Goal: Task Accomplishment & Management: Manage account settings

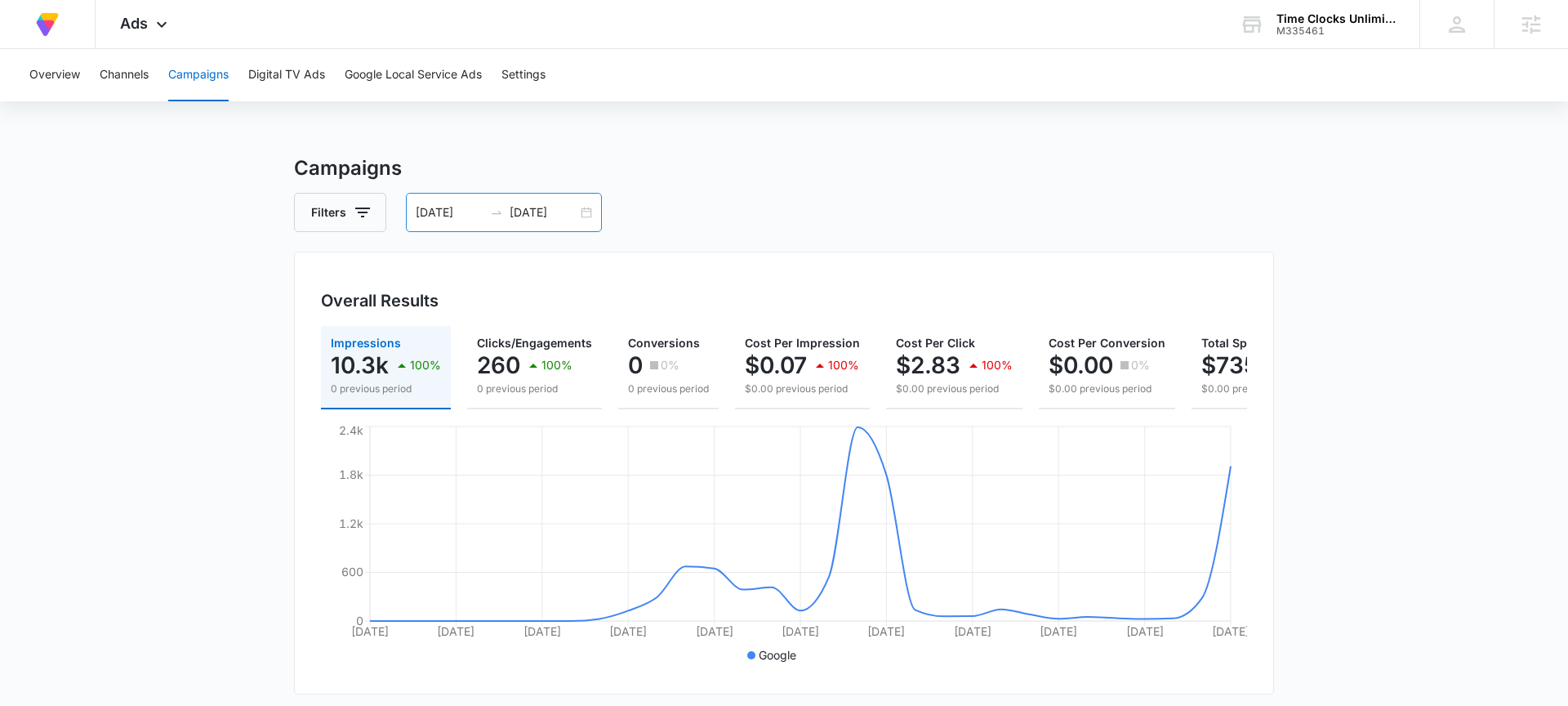
click at [580, 208] on div "08/06/2025 09/05/2025" at bounding box center [504, 212] width 196 height 39
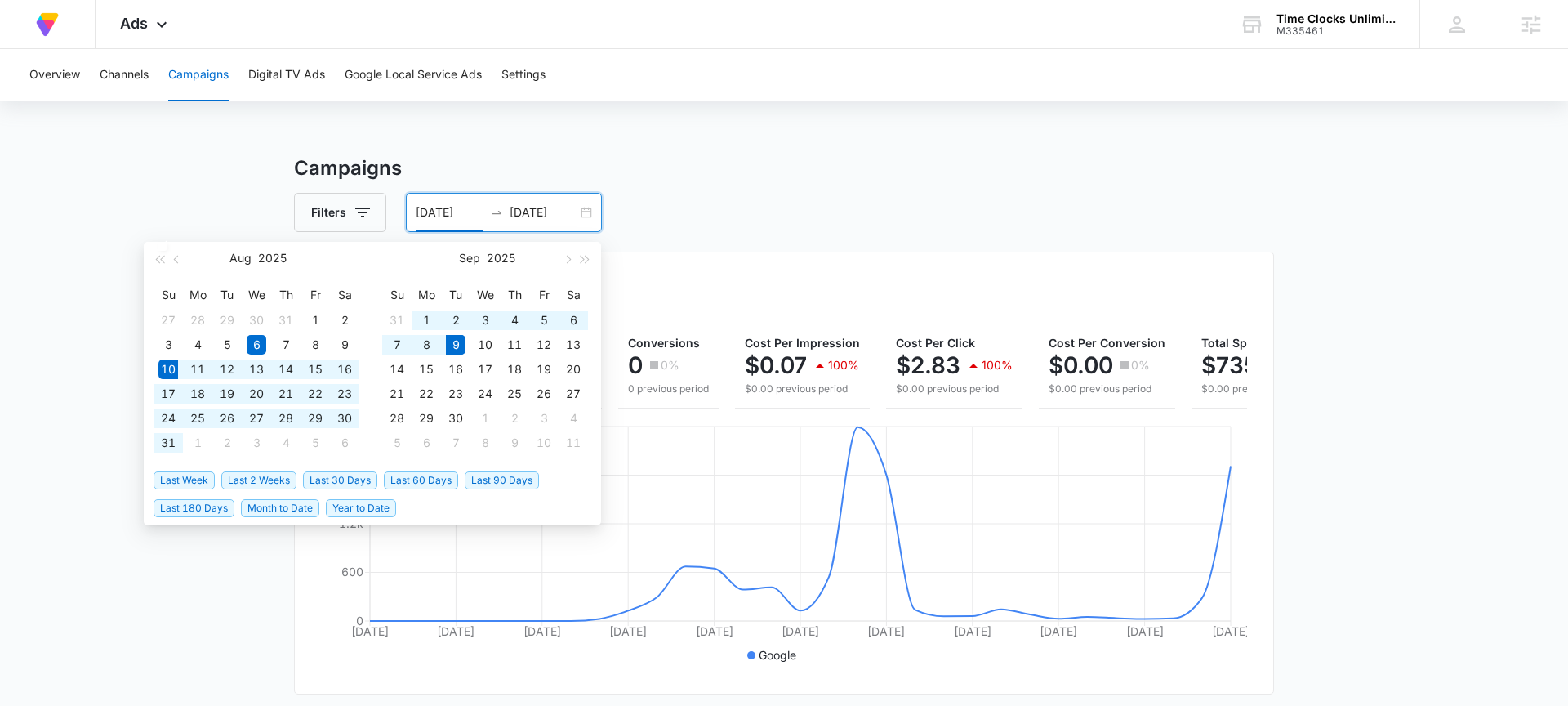
click at [334, 479] on span "Last 30 Days" at bounding box center [340, 480] width 74 height 18
type input "08/10/2025"
type input "09/09/2025"
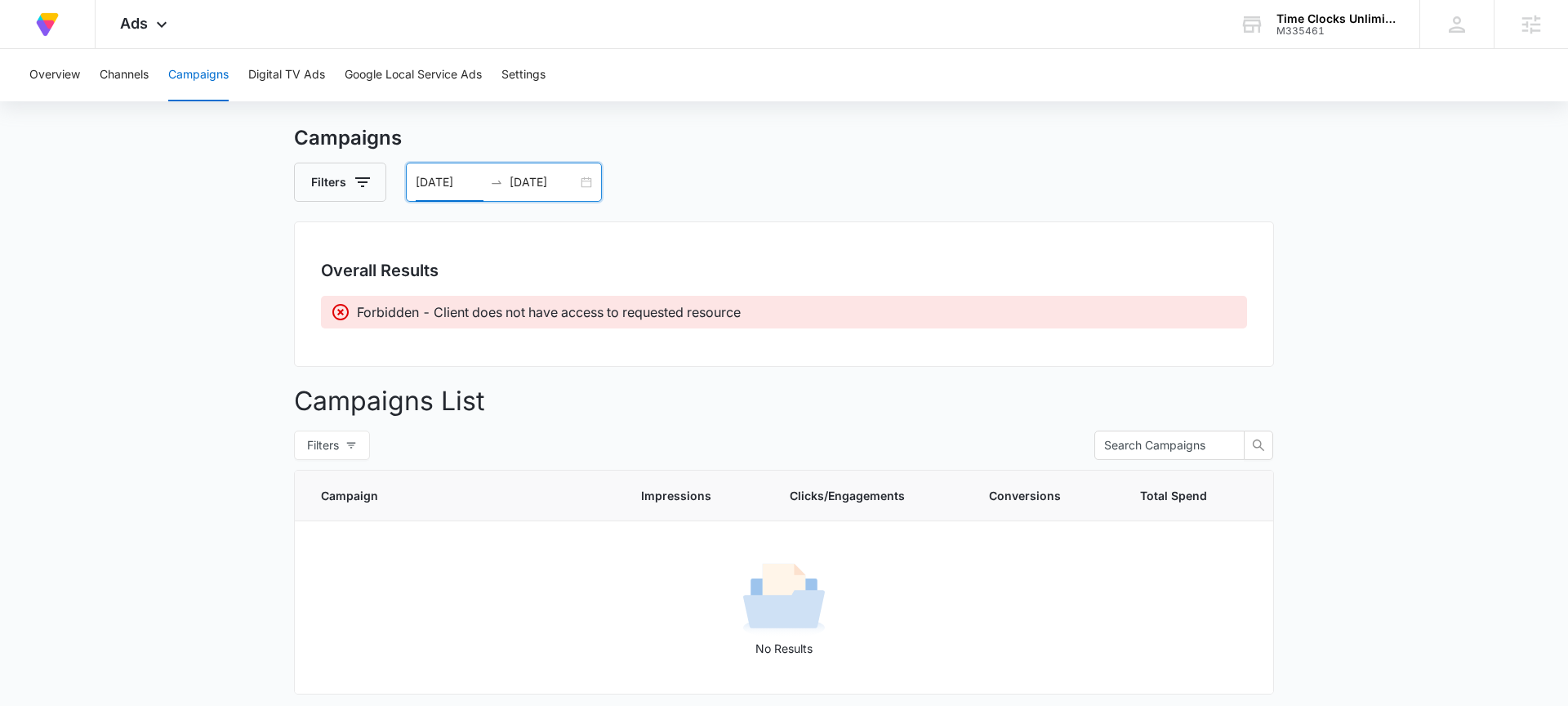
scroll to position [31, 0]
click at [580, 183] on div "08/10/2025 09/09/2025" at bounding box center [504, 181] width 196 height 39
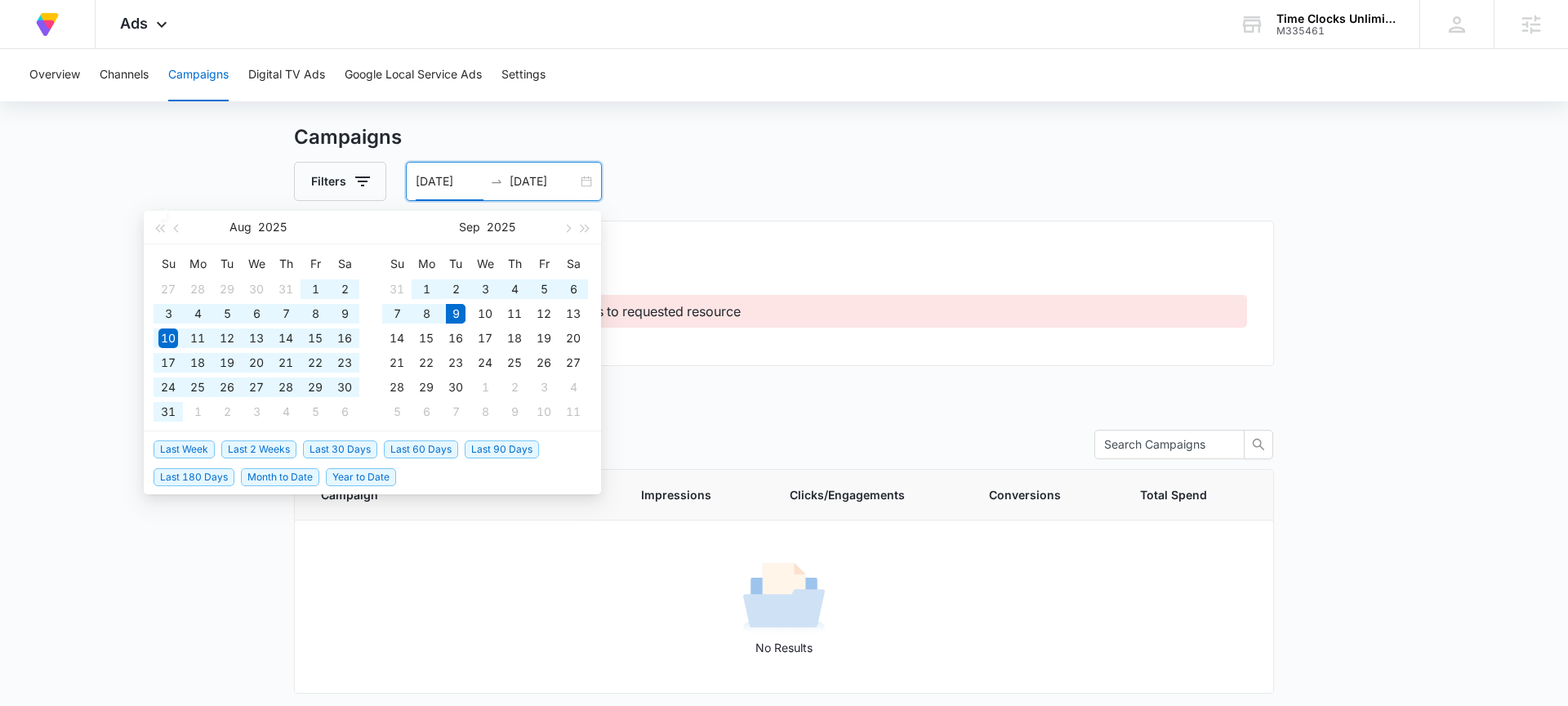
click at [405, 451] on span "Last 60 Days" at bounding box center [420, 449] width 74 height 18
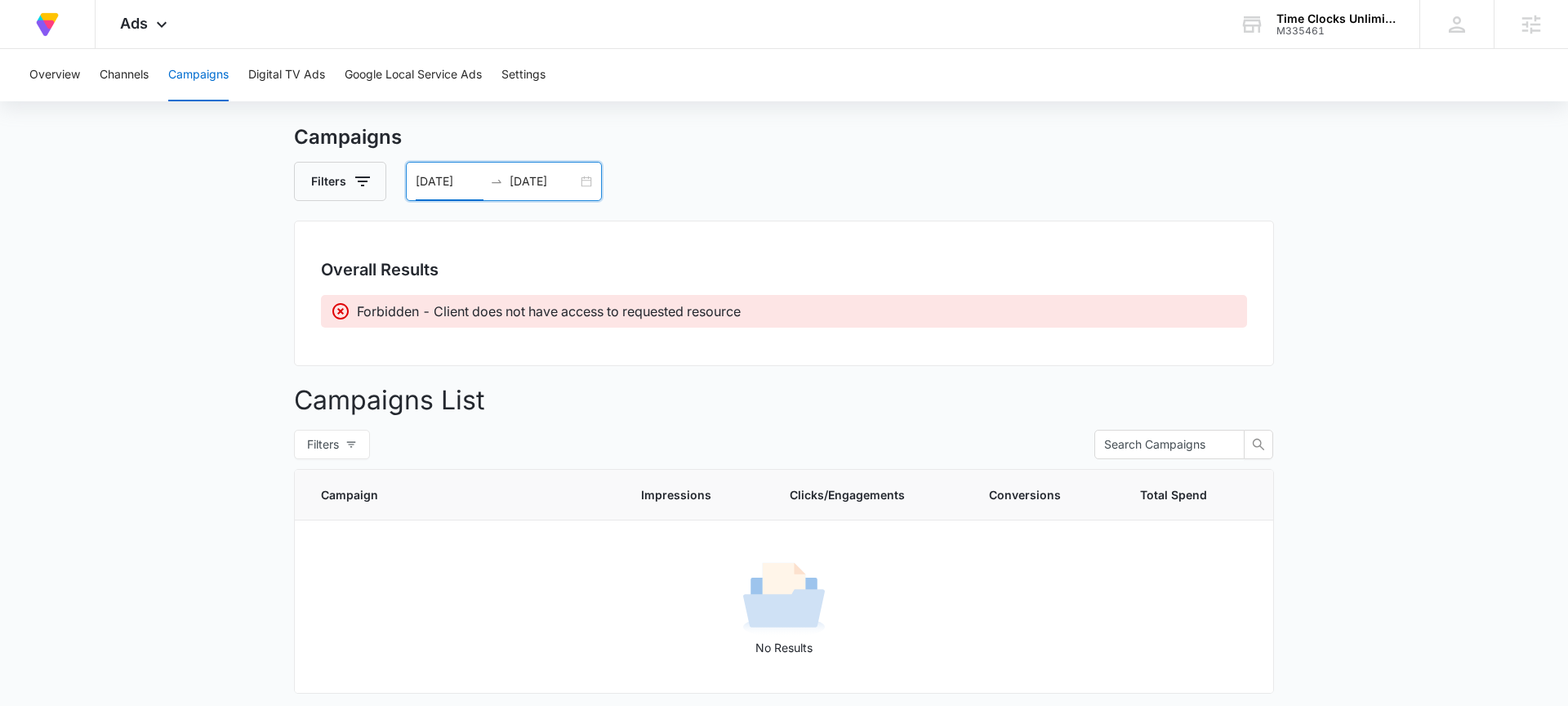
click at [587, 186] on div "07/11/2025 09/09/2025" at bounding box center [504, 181] width 196 height 39
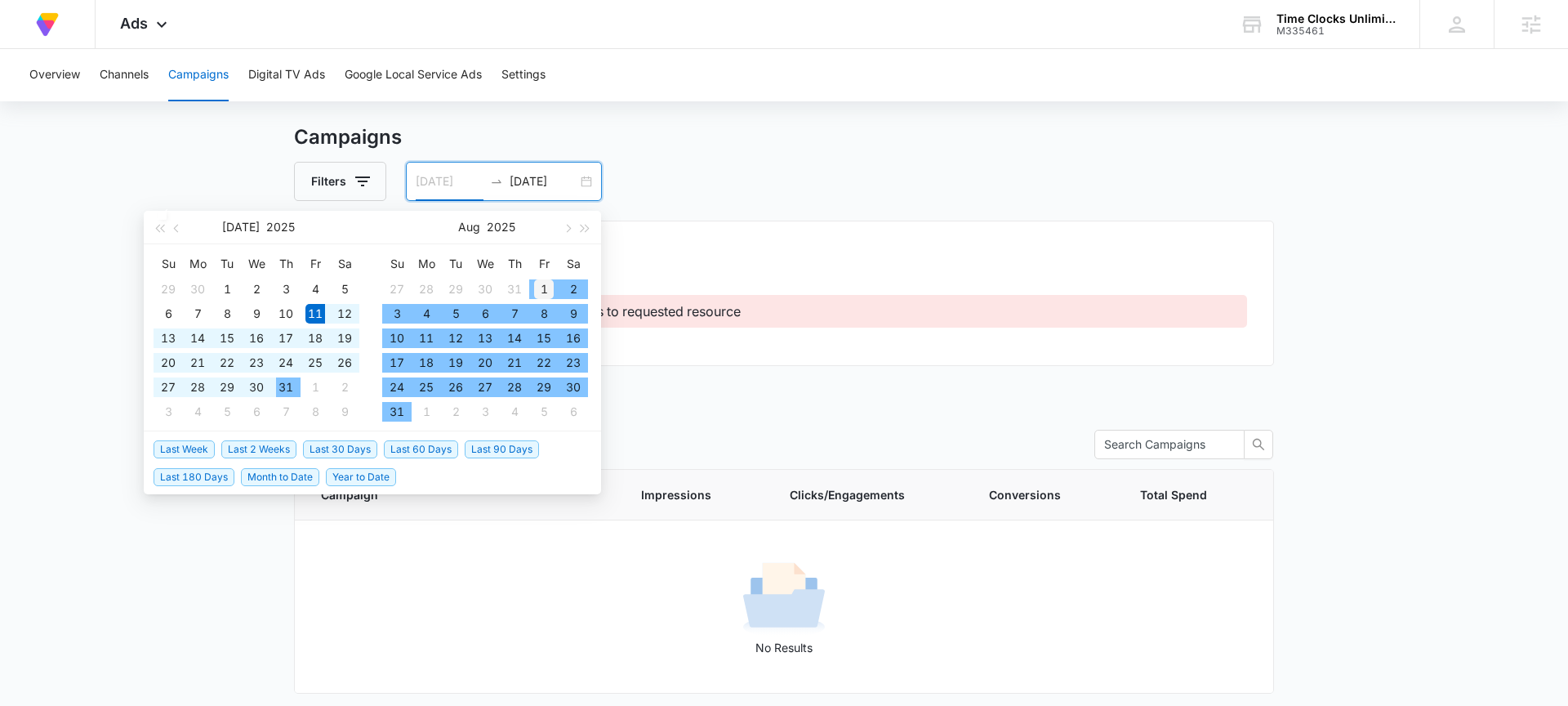
type input "08/01/2025"
click at [543, 288] on div "1" at bounding box center [544, 289] width 19 height 19
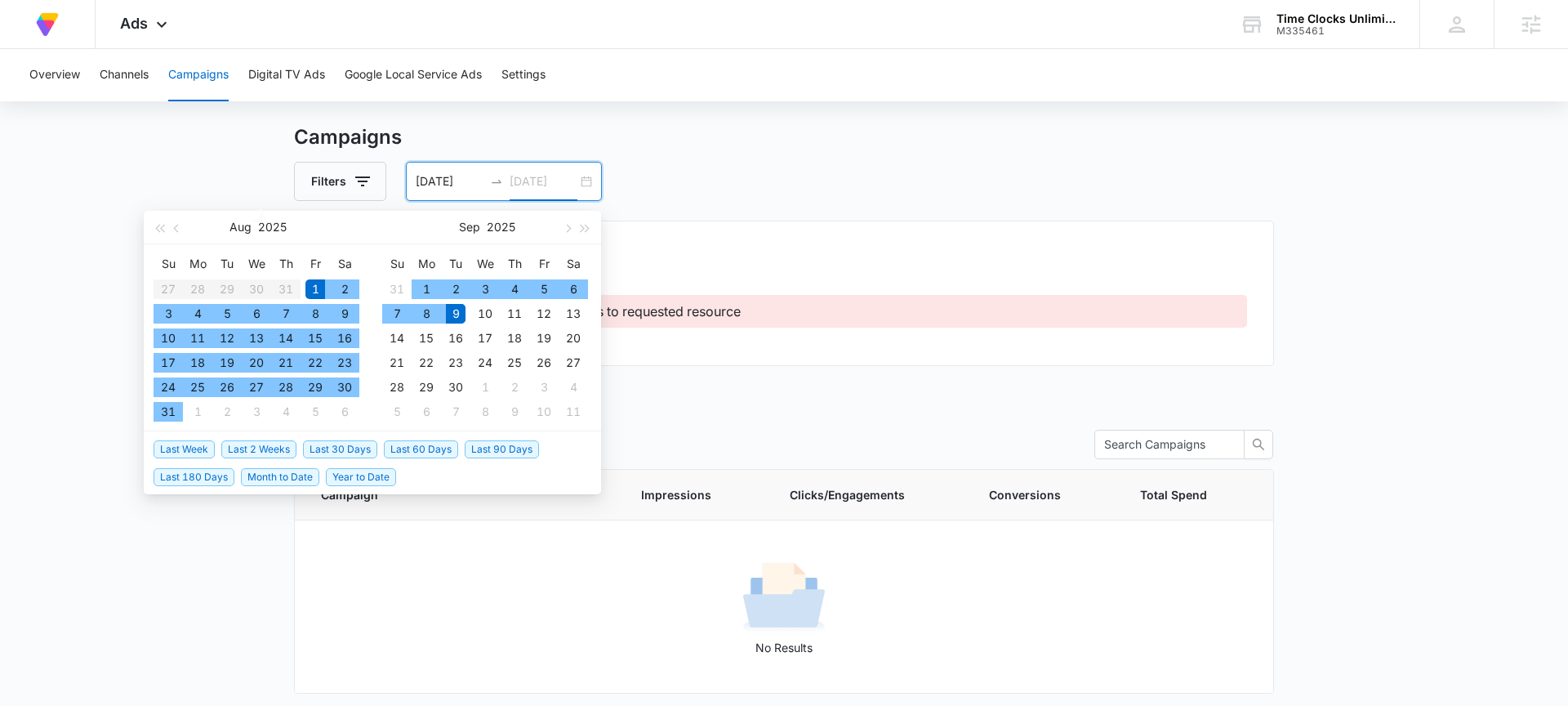
click at [454, 305] on div "9" at bounding box center [456, 314] width 19 height 19
type input "09/09/2025"
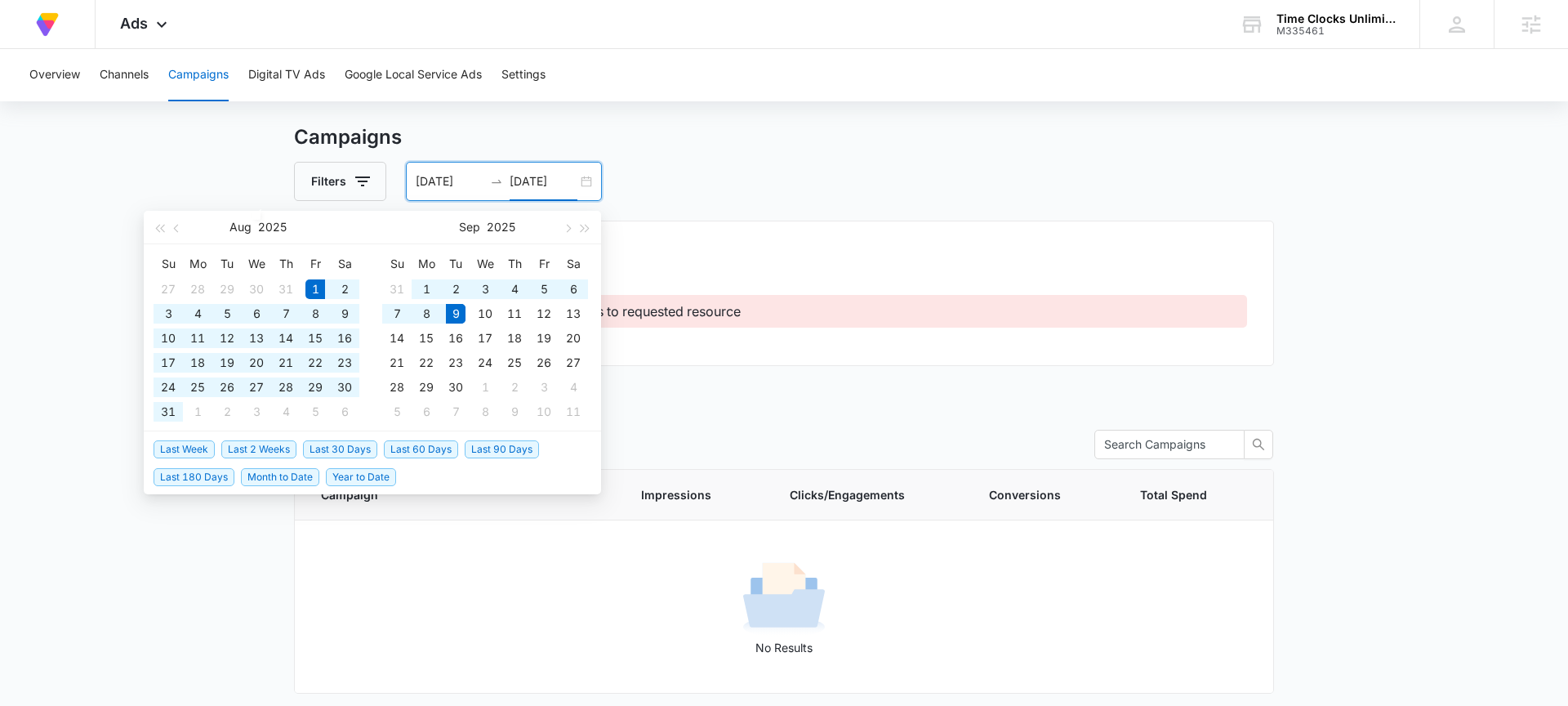
click at [759, 248] on div "Overall Results Forbidden - Client does not have access to requested resource" at bounding box center [784, 293] width 980 height 146
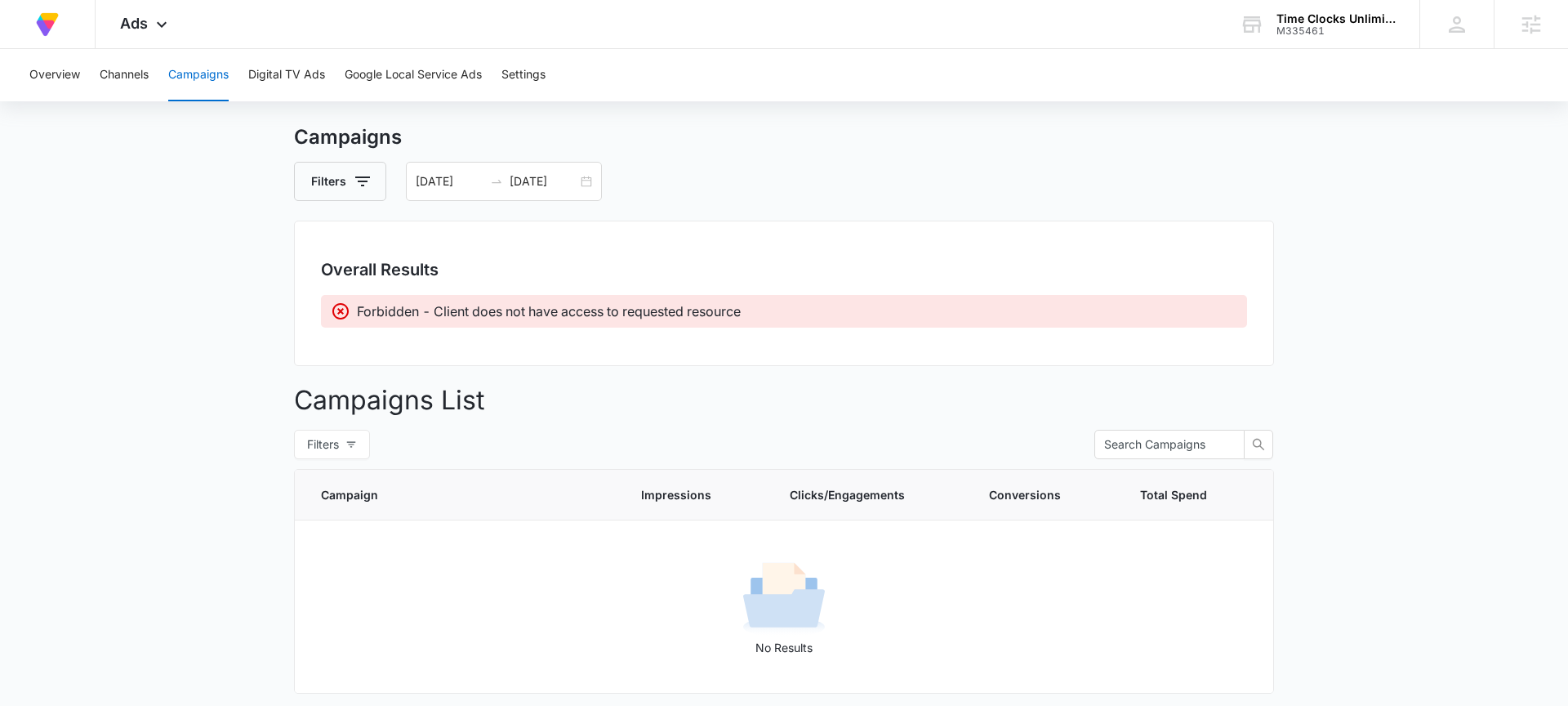
scroll to position [78, 0]
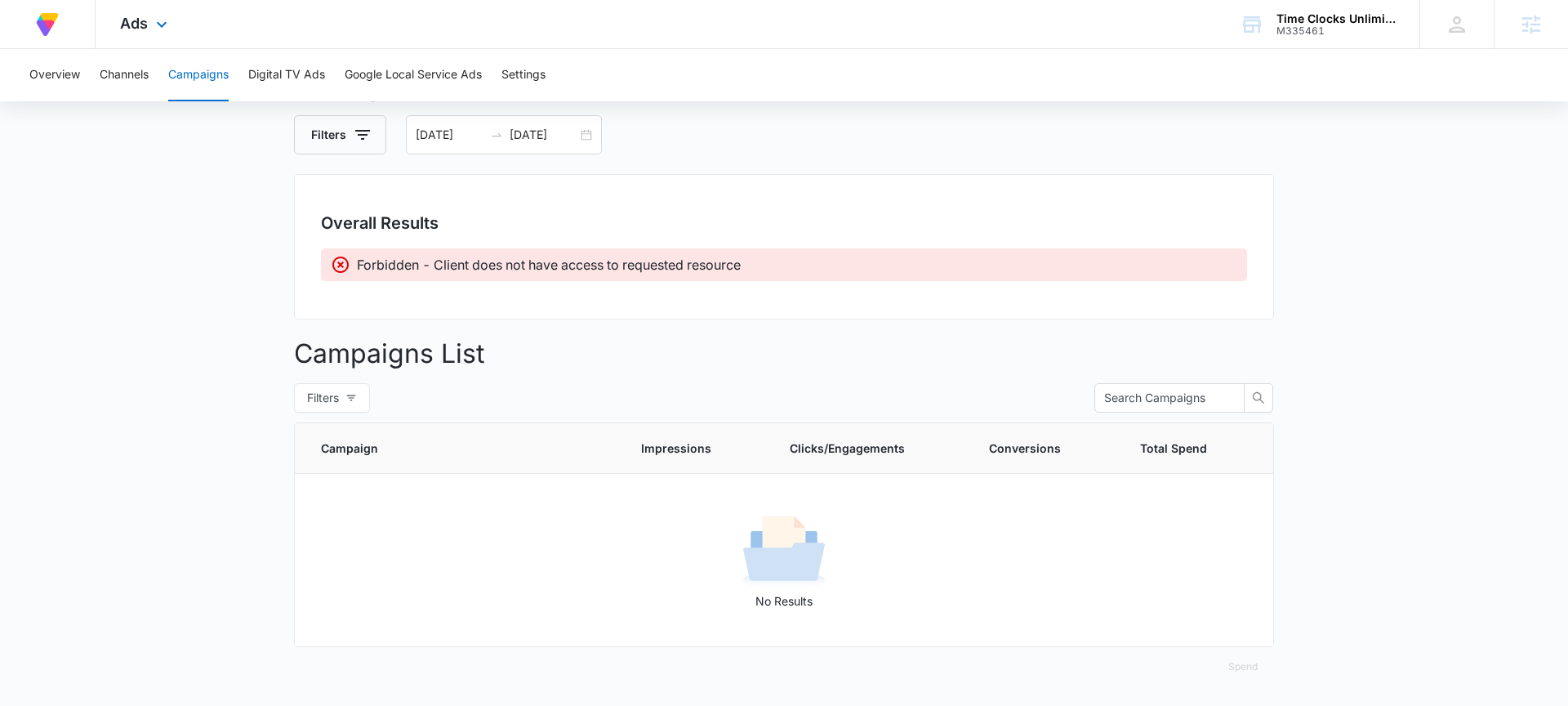
click at [121, 38] on div "Ads Apps Reputation CRM Email Social POS Content Ads Intelligence Files Brand S…" at bounding box center [146, 24] width 100 height 48
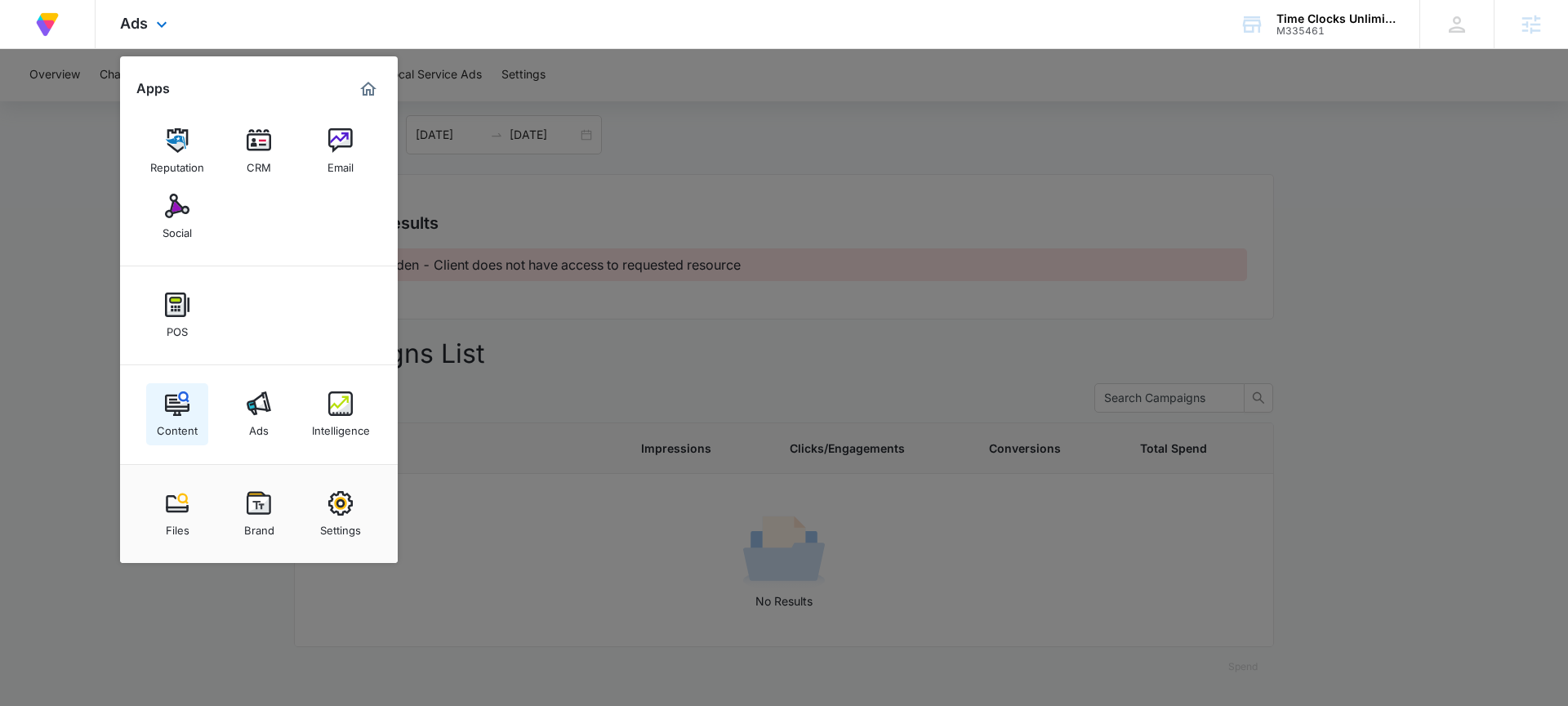
click at [179, 405] on img at bounding box center [177, 404] width 24 height 24
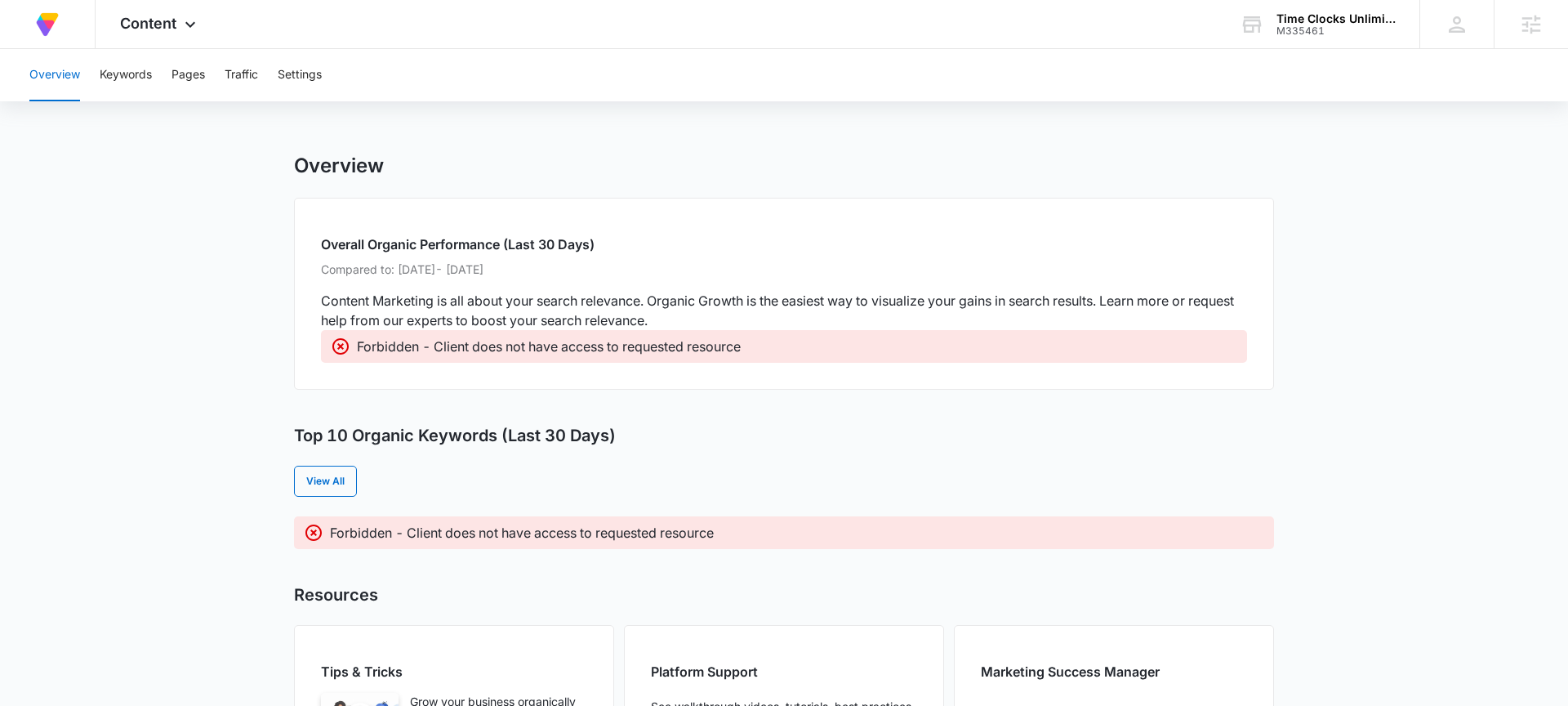
scroll to position [173, 0]
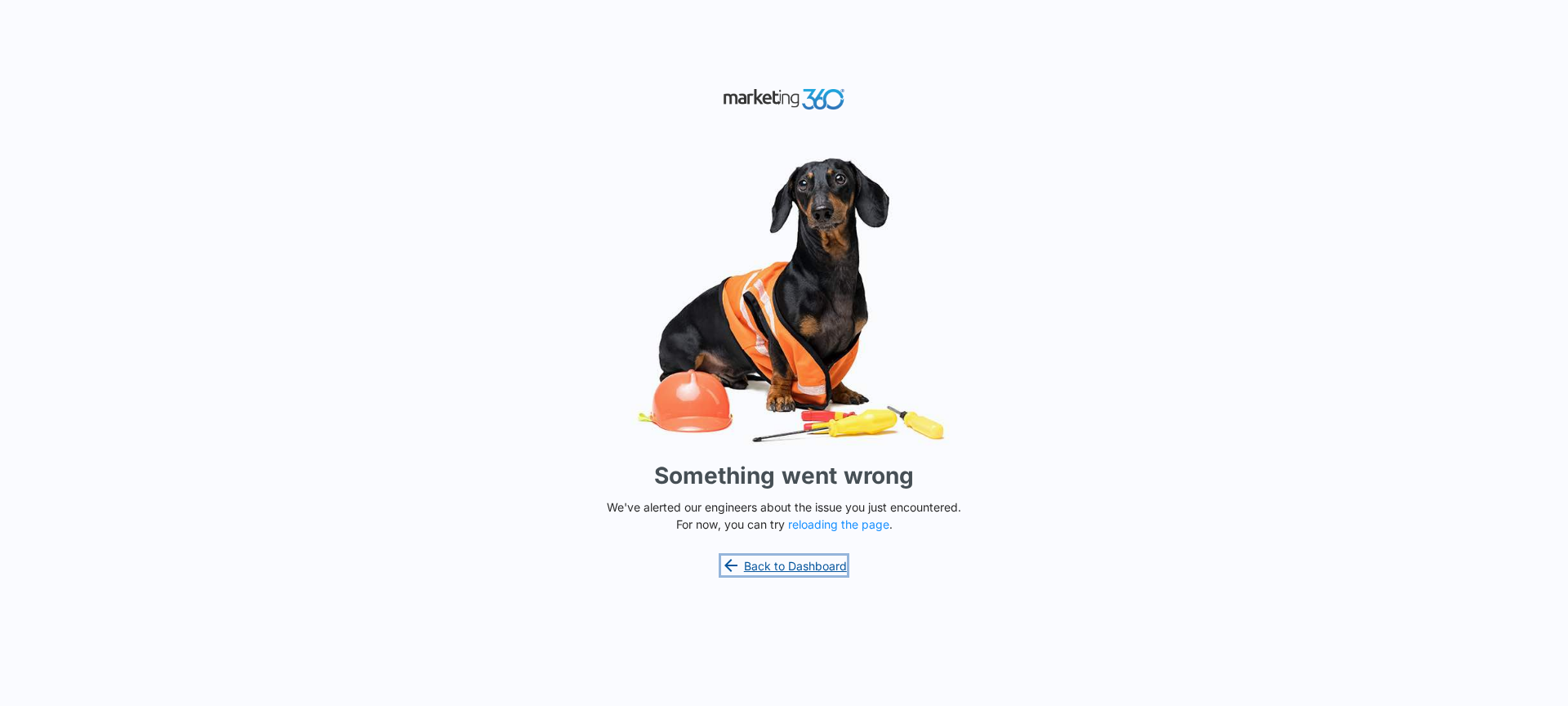
click at [744, 570] on link "Back to Dashboard" at bounding box center [784, 565] width 126 height 19
click at [840, 525] on button "reloading the page" at bounding box center [838, 524] width 101 height 13
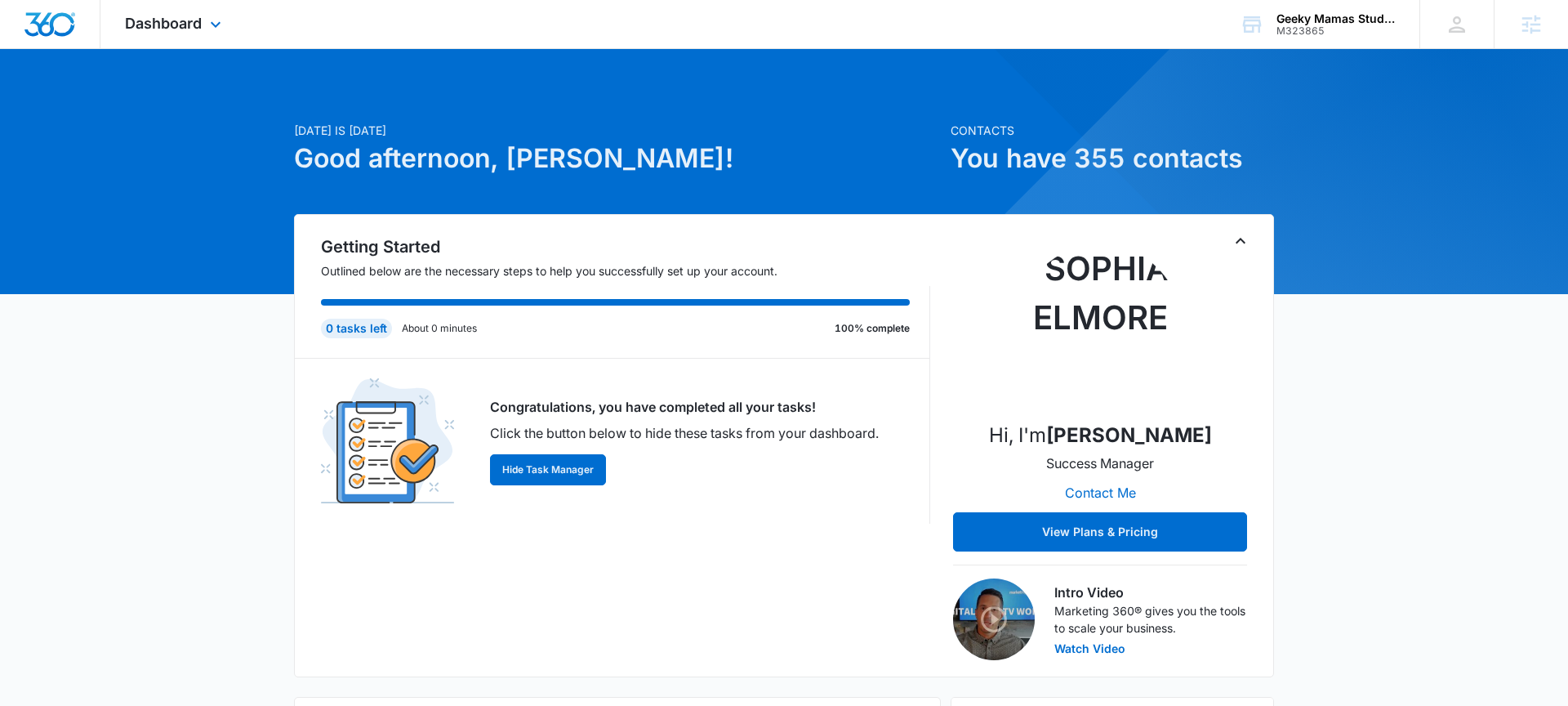
click at [200, 10] on div "Dashboard Apps Reputation Websites Forms CRM Email Shop Payments POS Ads Intell…" at bounding box center [174, 24] width 149 height 48
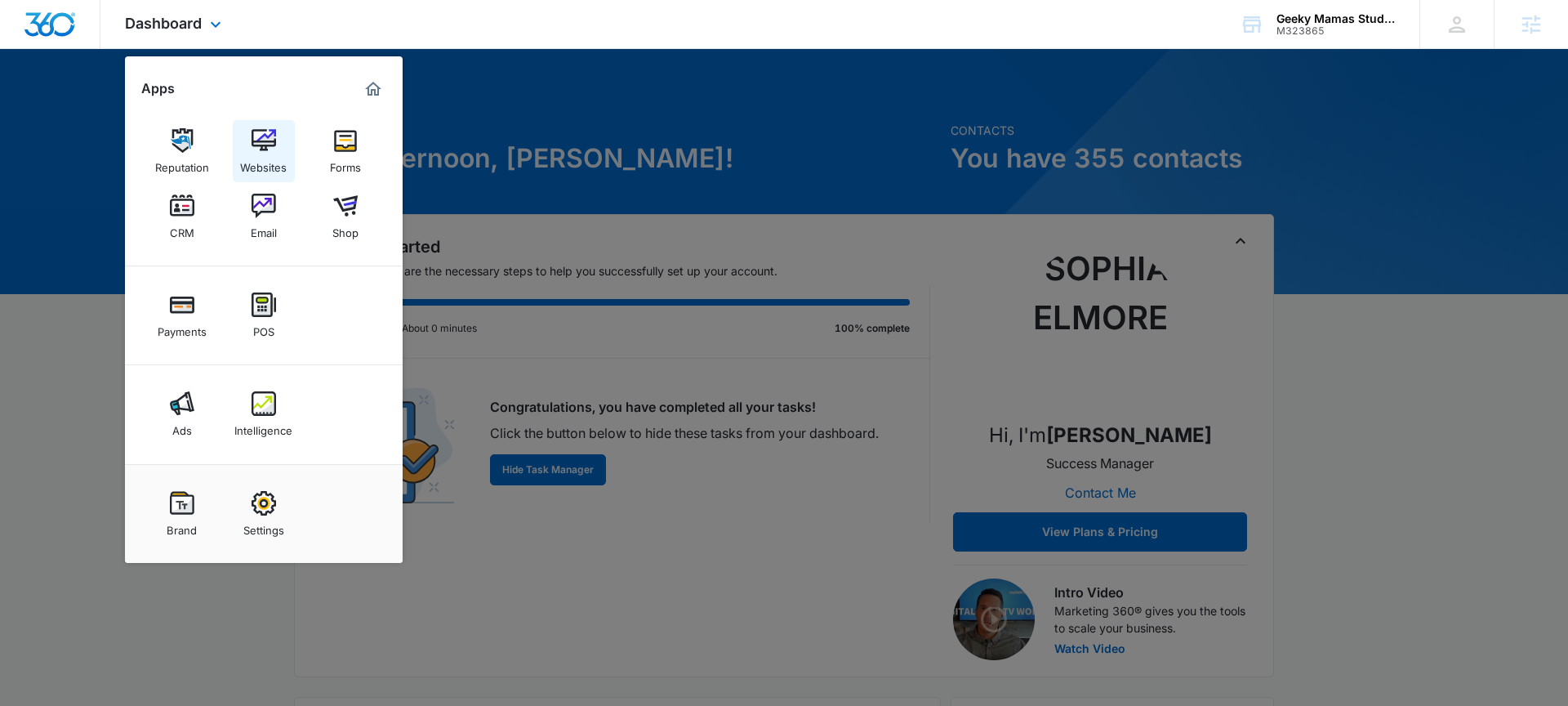
click at [258, 163] on div "Websites" at bounding box center [262, 163] width 46 height 21
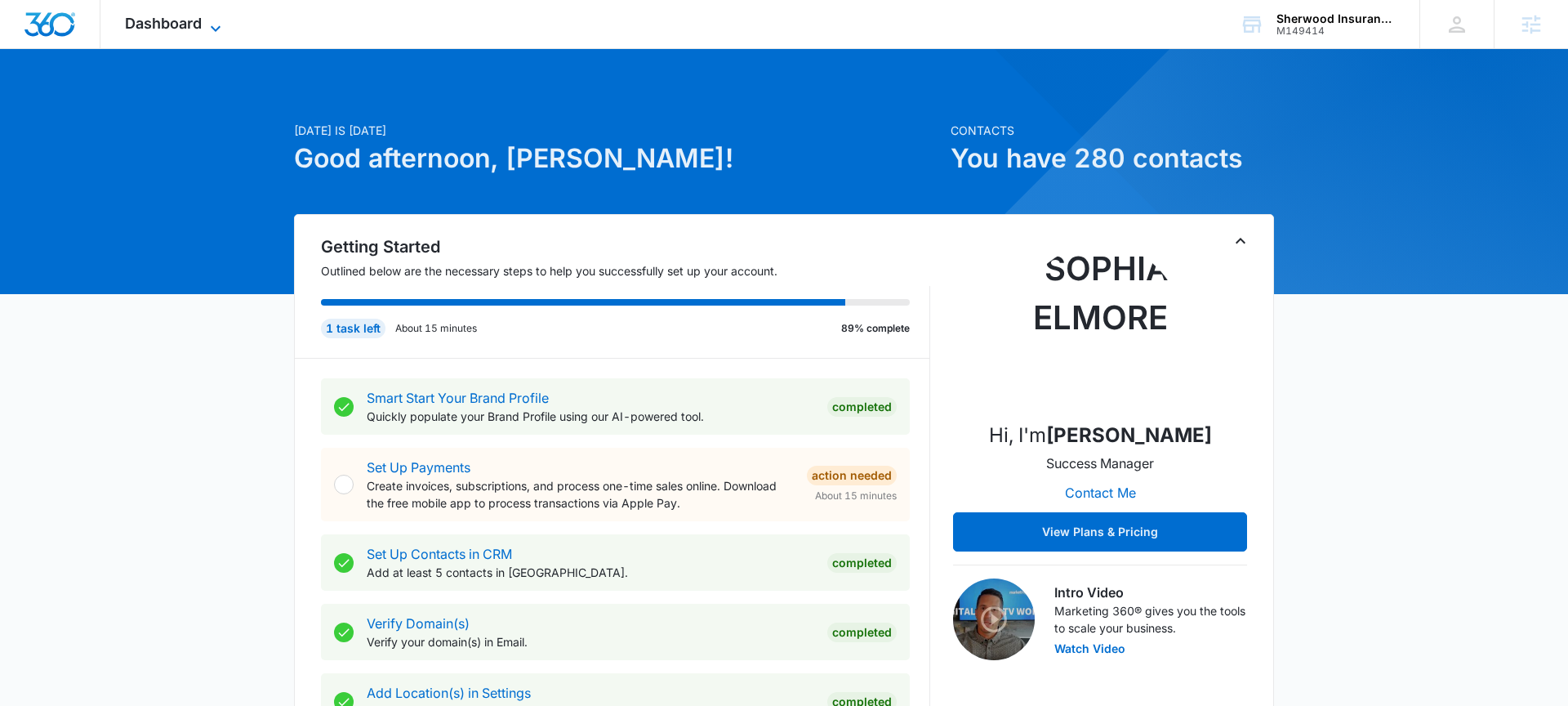
click at [160, 31] on span "Dashboard" at bounding box center [163, 24] width 77 height 17
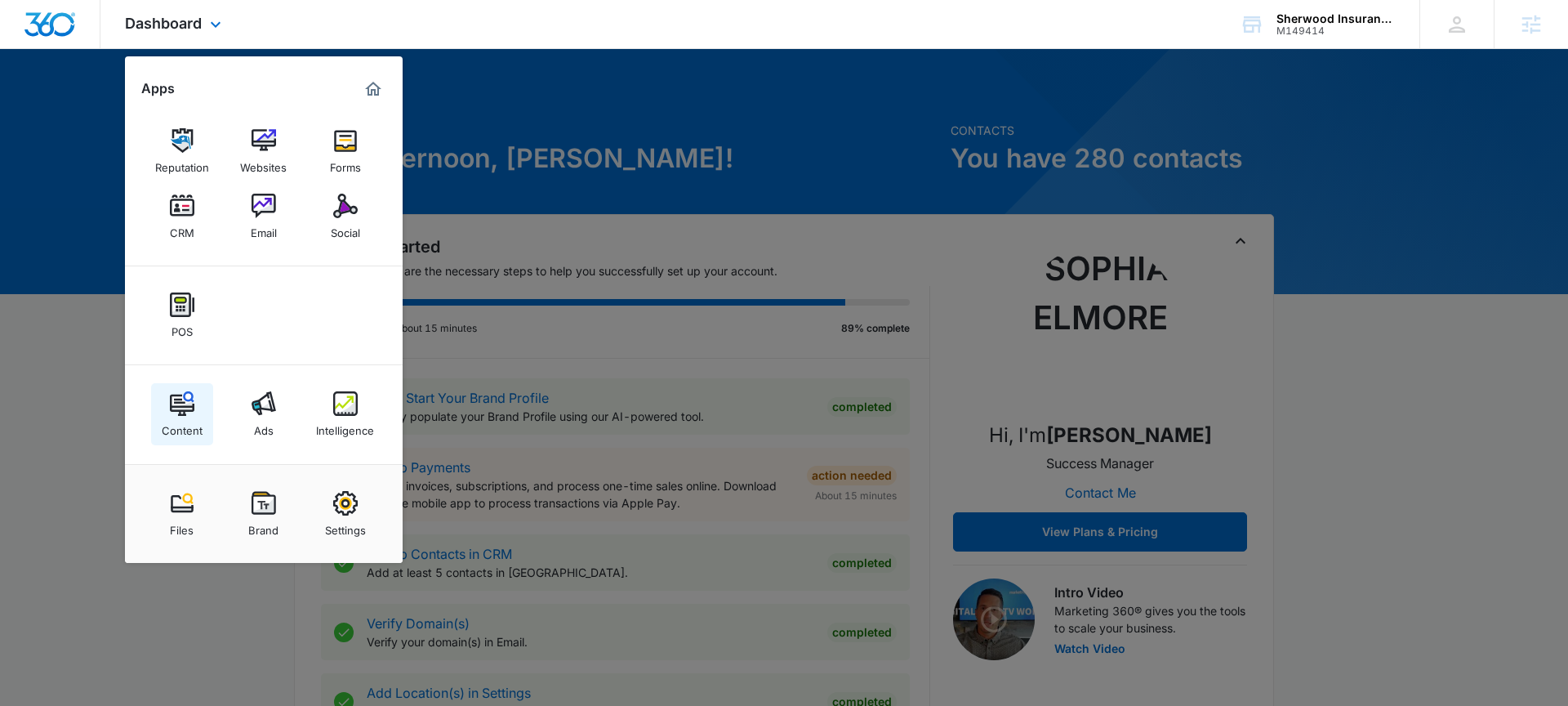
click at [183, 401] on img at bounding box center [182, 404] width 24 height 24
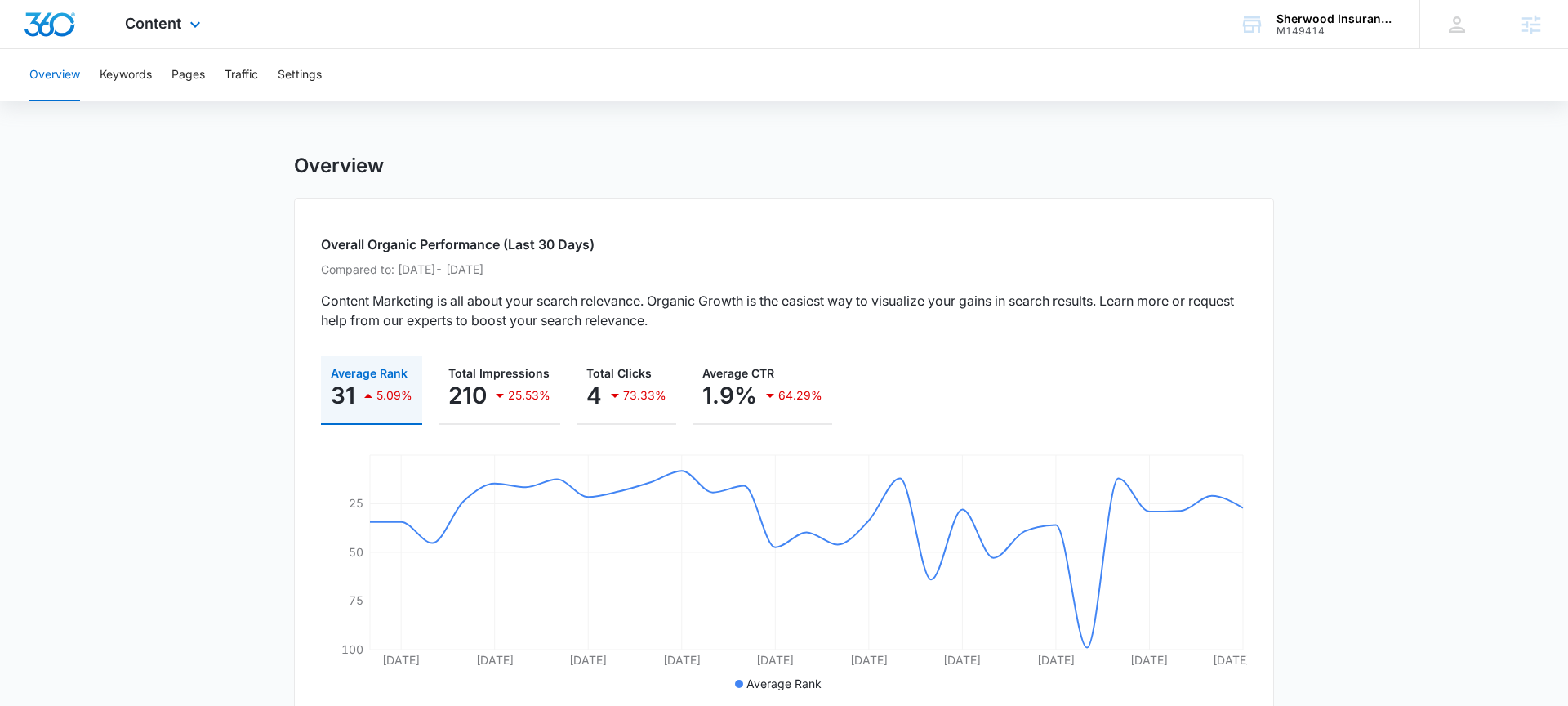
click at [163, 36] on div "Content Apps Reputation Websites Forms CRM Email Social POS Content Ads Intelli…" at bounding box center [165, 24] width 129 height 48
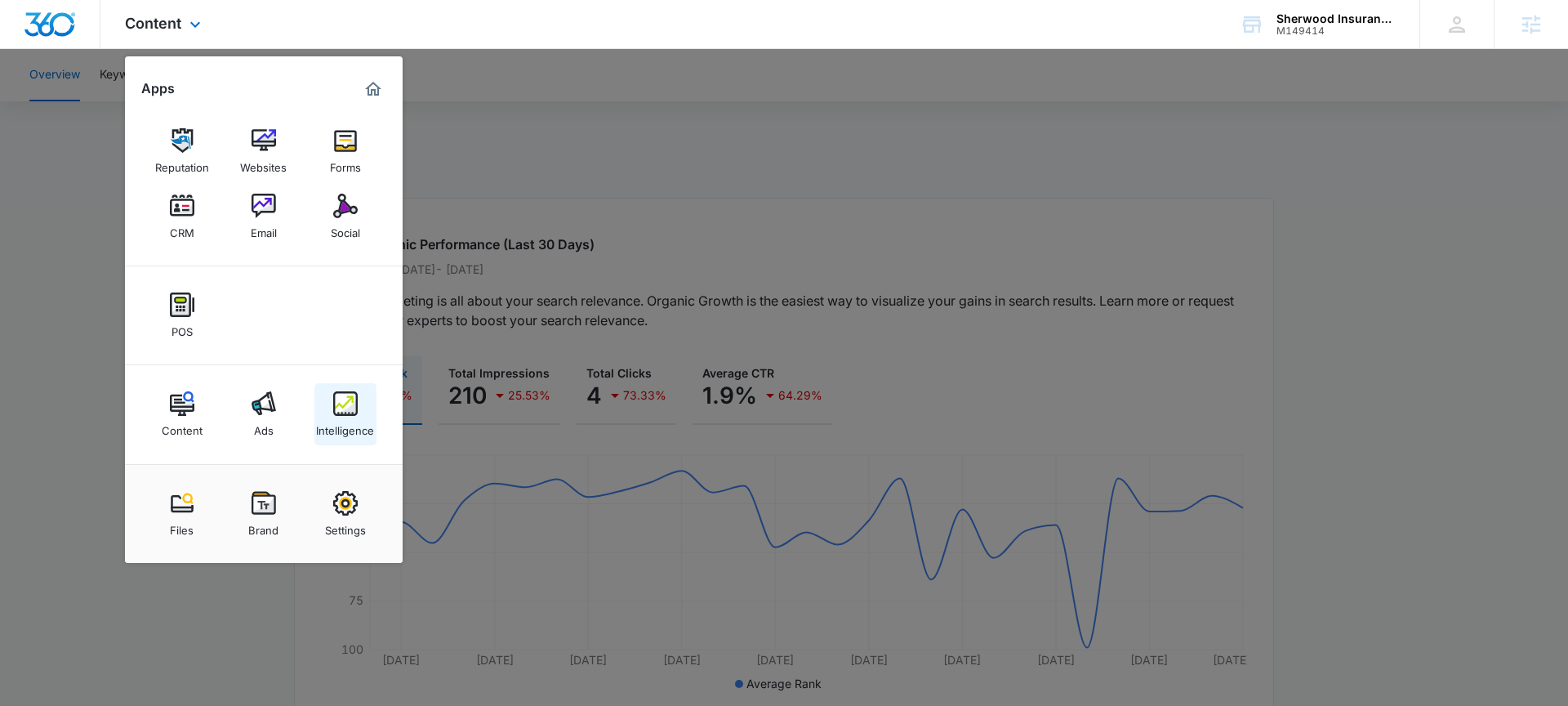
click at [330, 425] on div "Intelligence" at bounding box center [345, 426] width 58 height 21
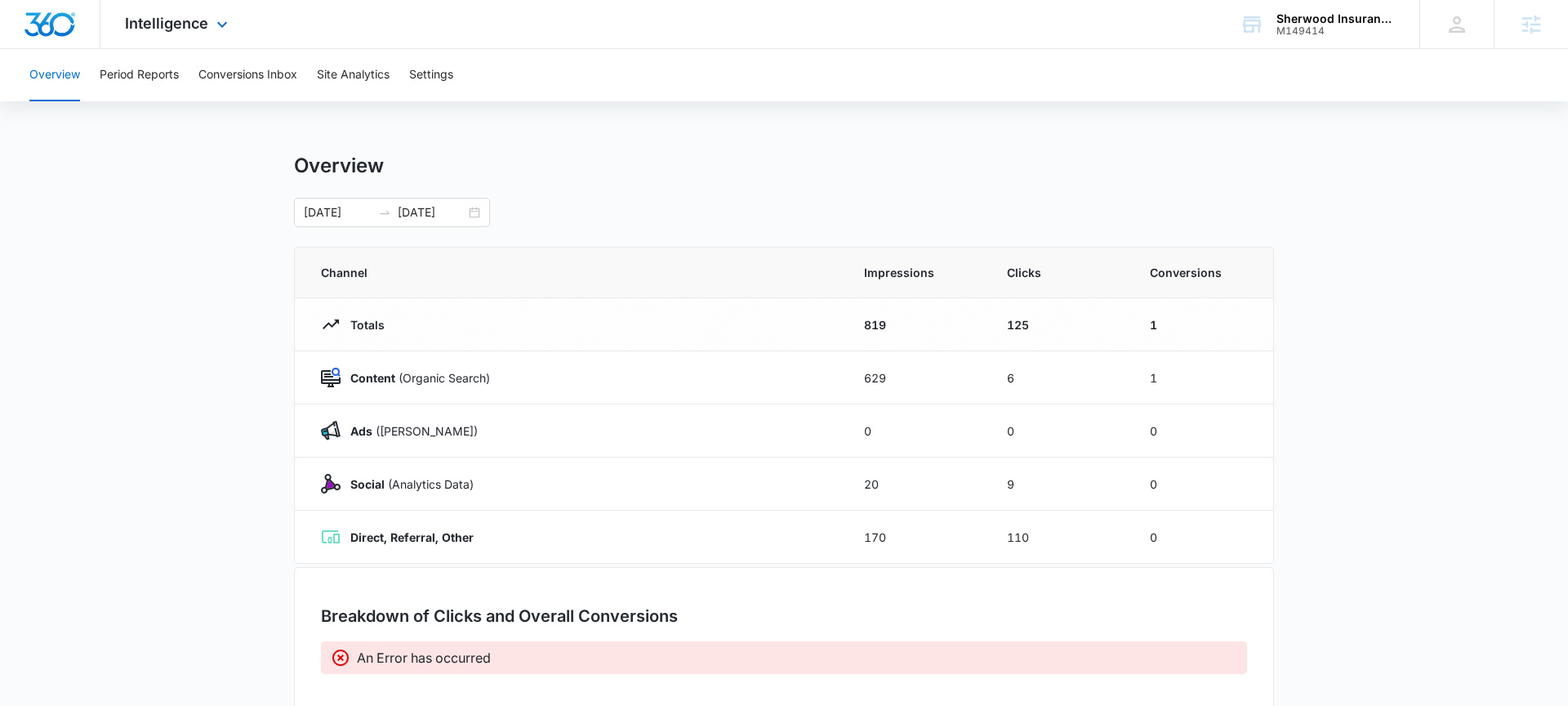
click at [184, 10] on div "Intelligence Apps Reputation Websites Forms CRM Email Social POS Content Ads In…" at bounding box center [178, 24] width 156 height 48
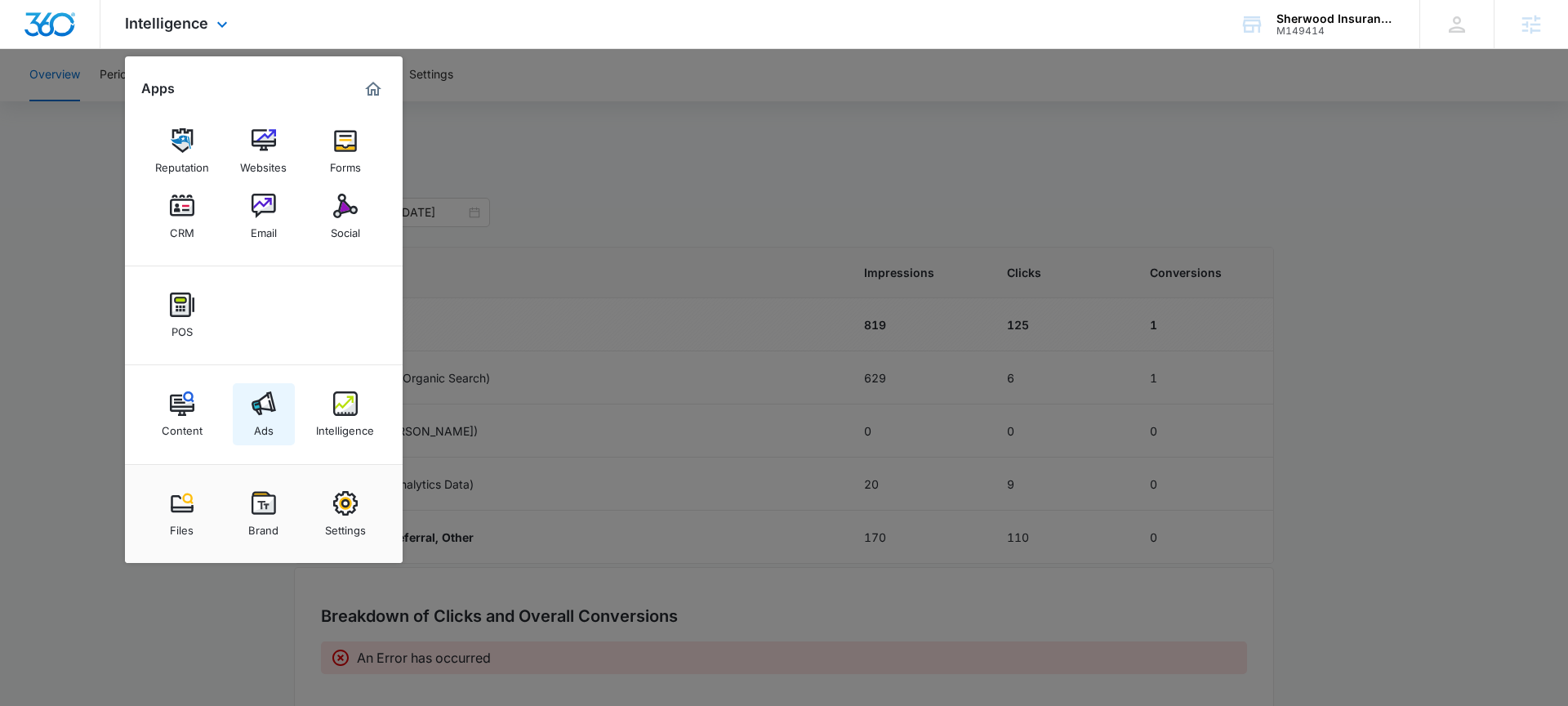
click at [261, 417] on div "Ads" at bounding box center [263, 426] width 19 height 21
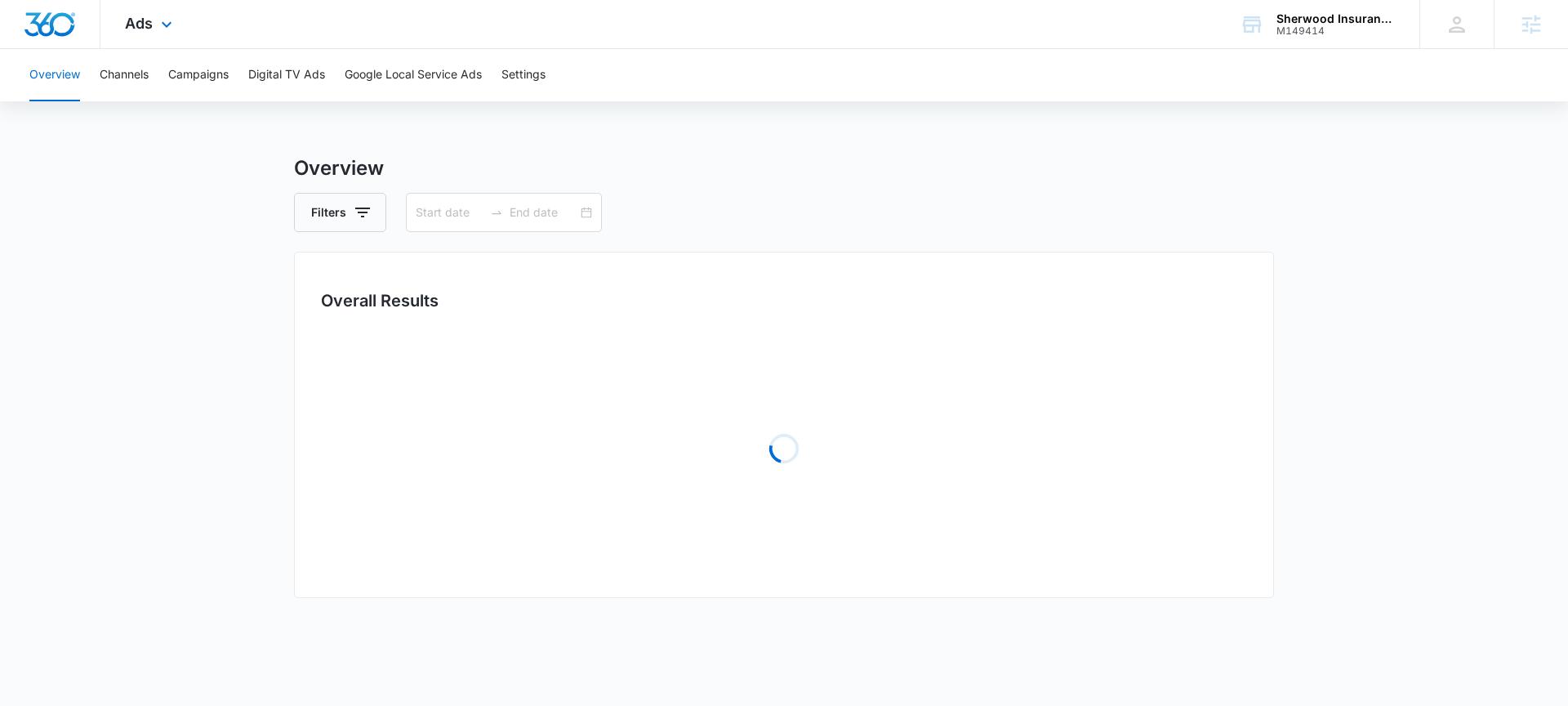
type input "06/07/2025"
type input "07/08/2025"
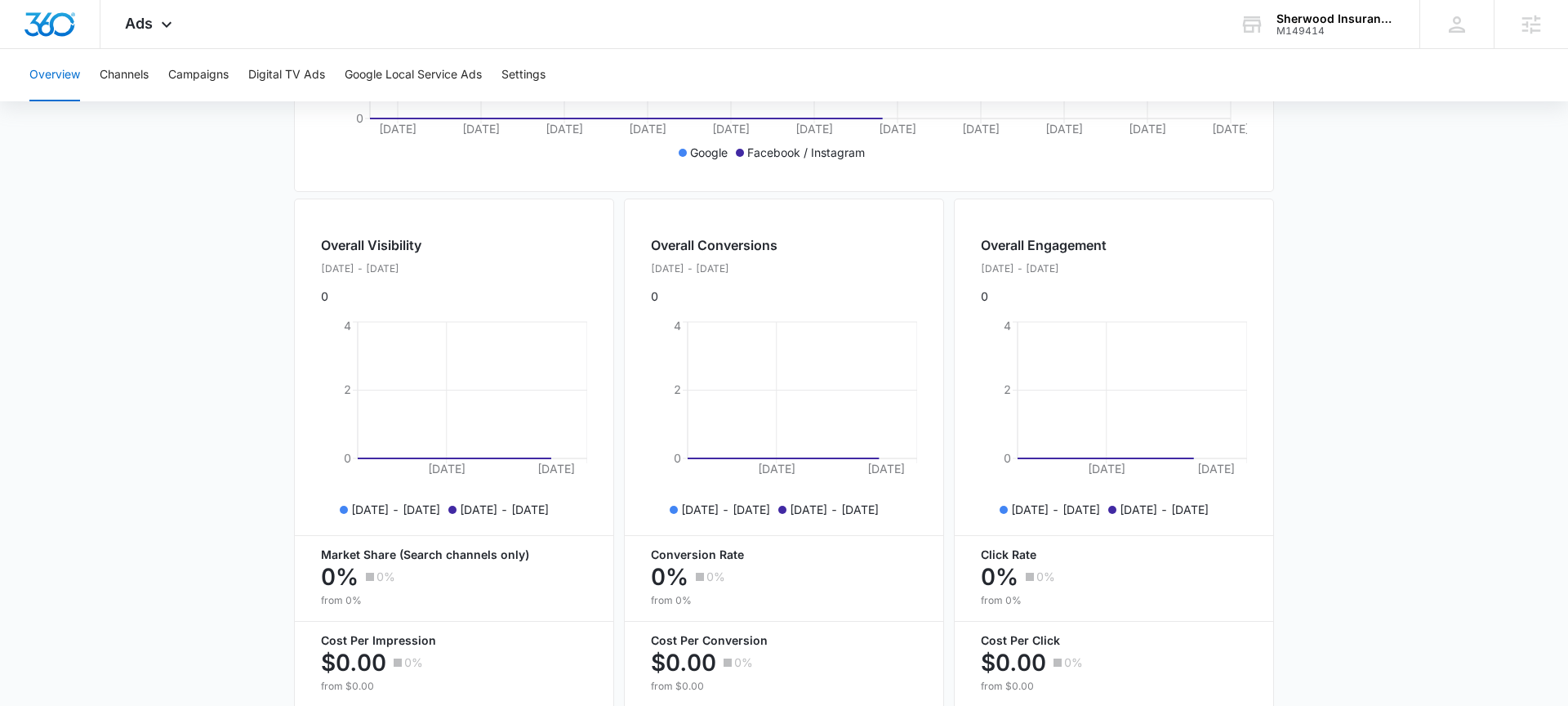
scroll to position [579, 0]
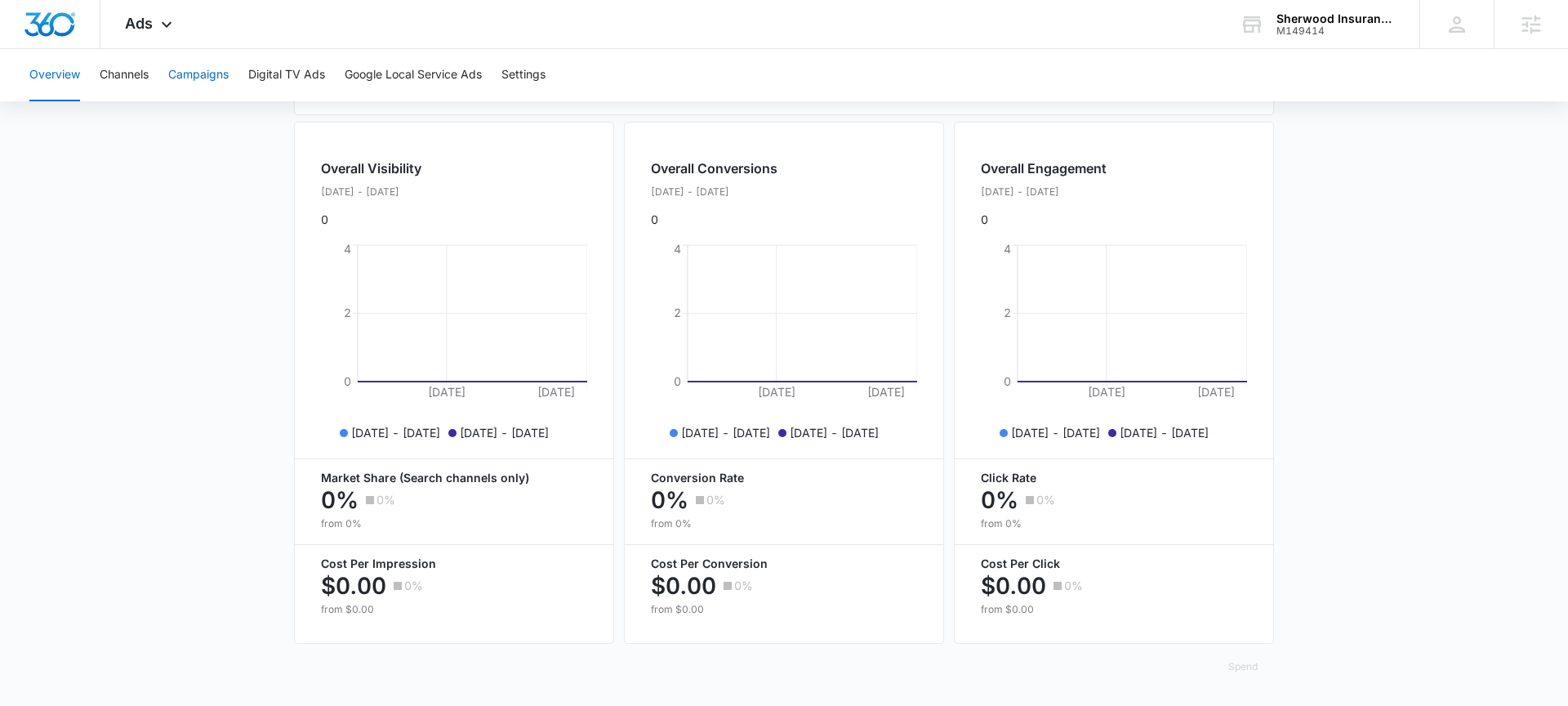
click at [212, 72] on button "Campaigns" at bounding box center [198, 75] width 60 height 52
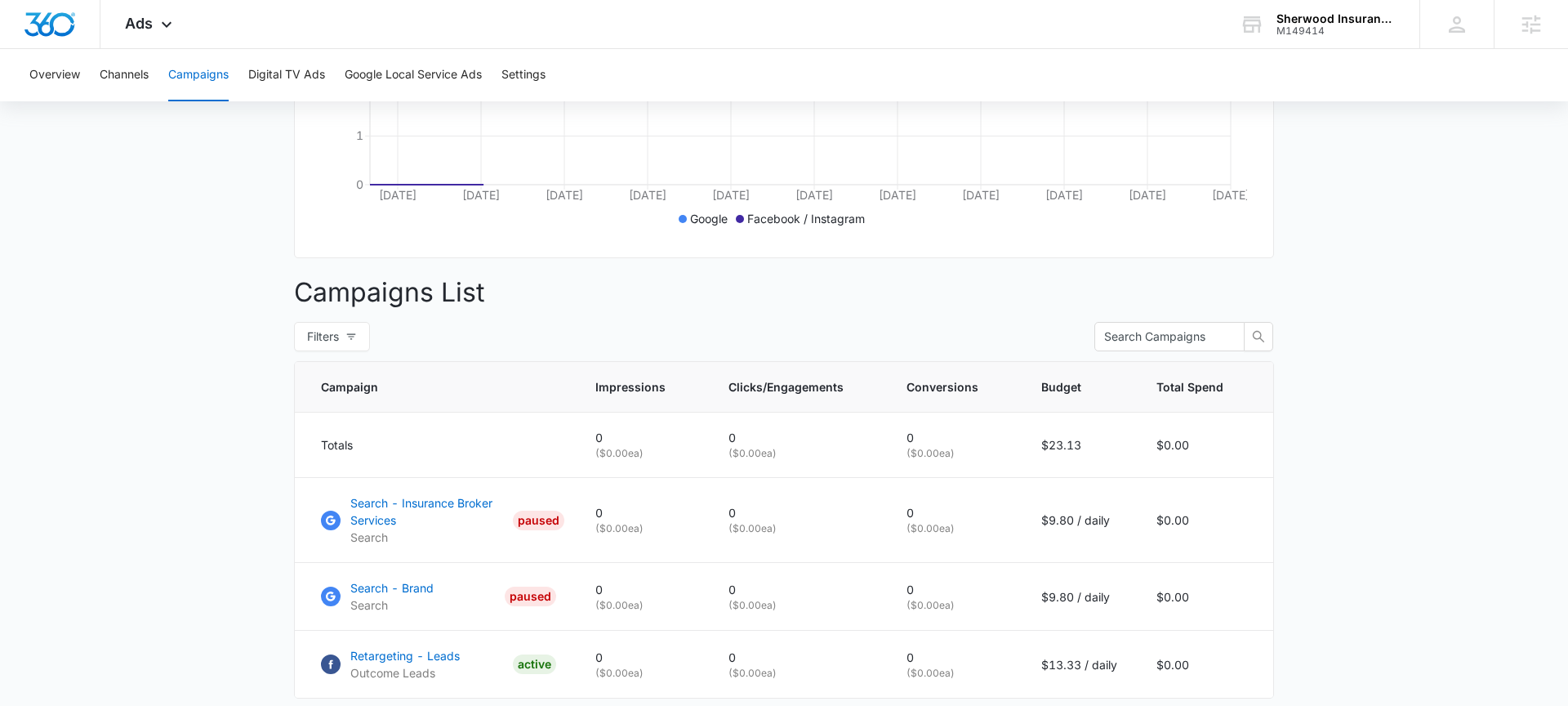
scroll to position [544, 0]
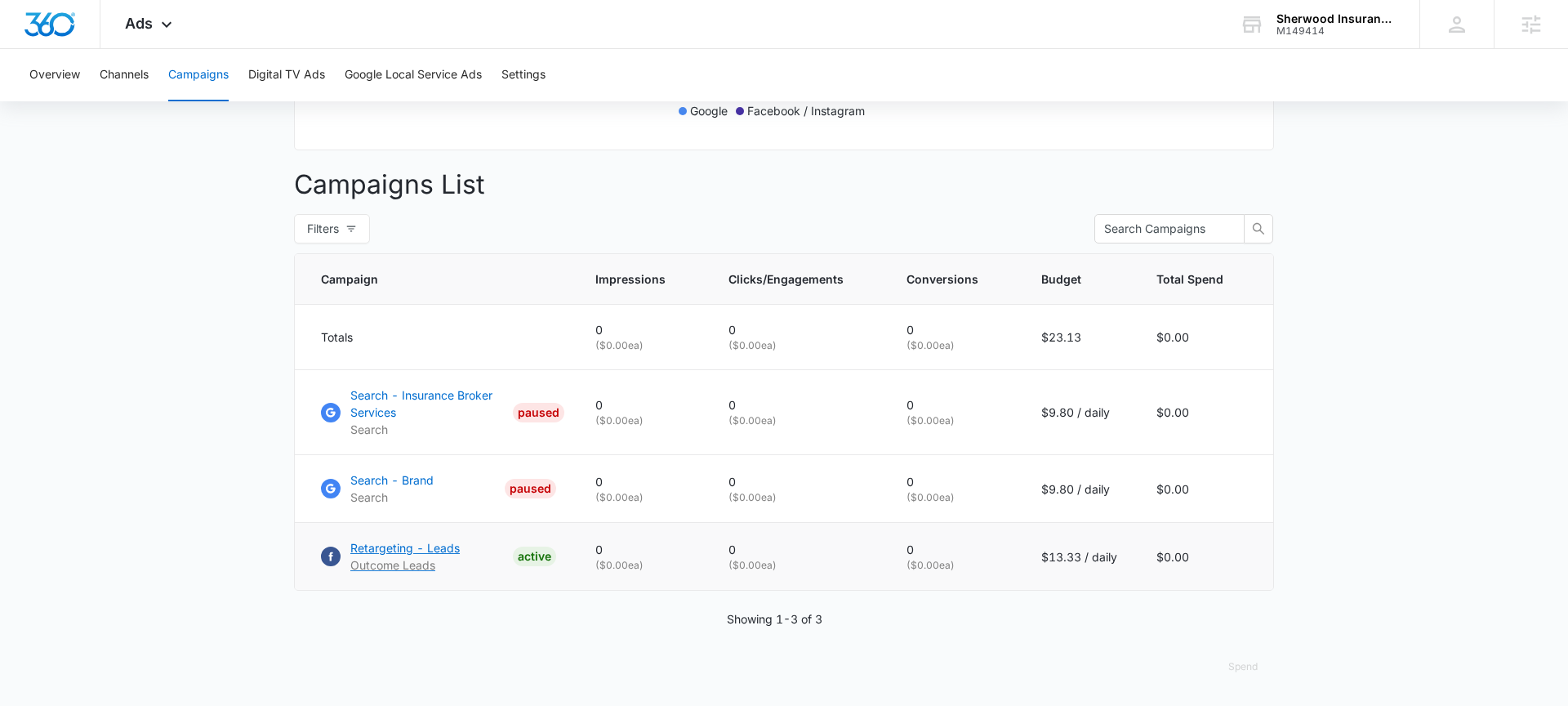
click at [422, 560] on p "Outcome Leads" at bounding box center [405, 565] width 110 height 17
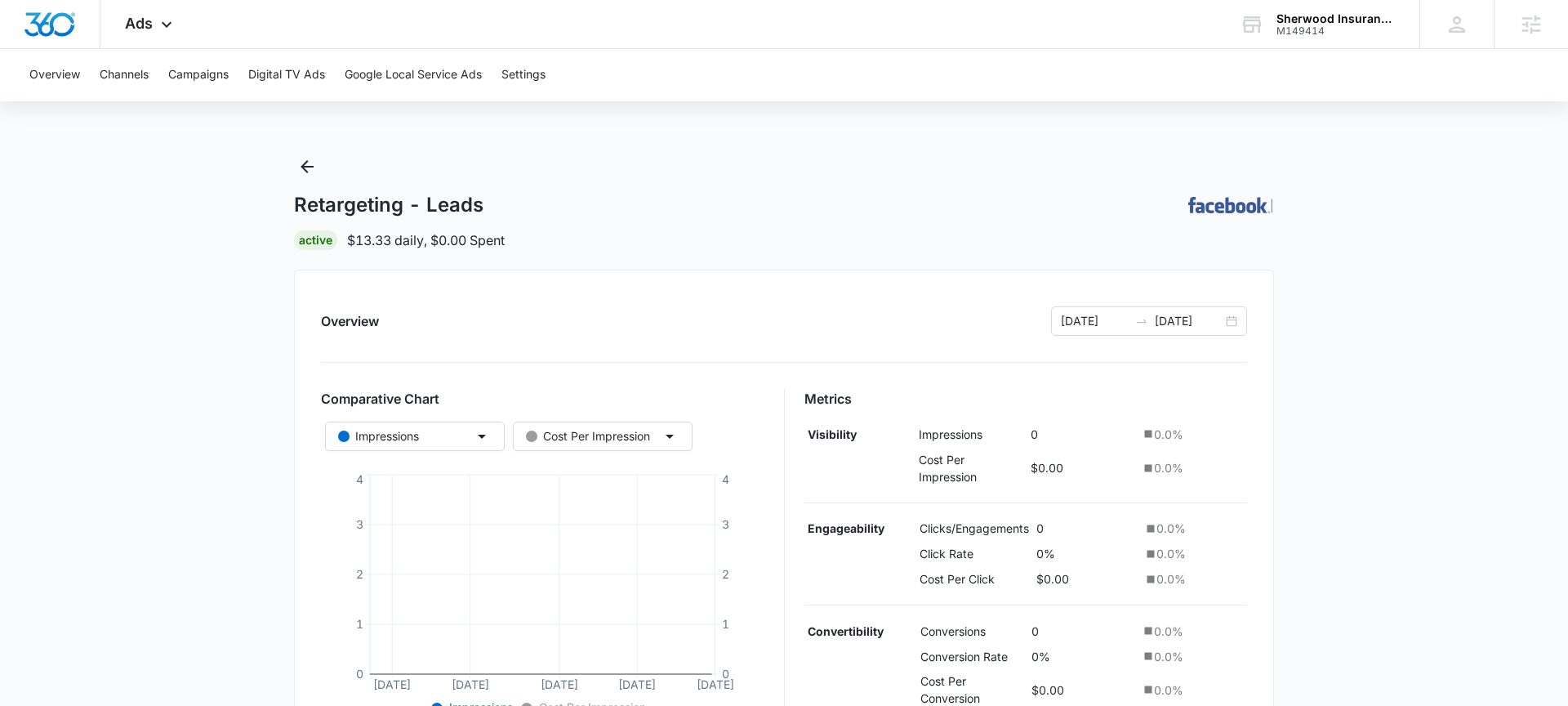
scroll to position [425, 0]
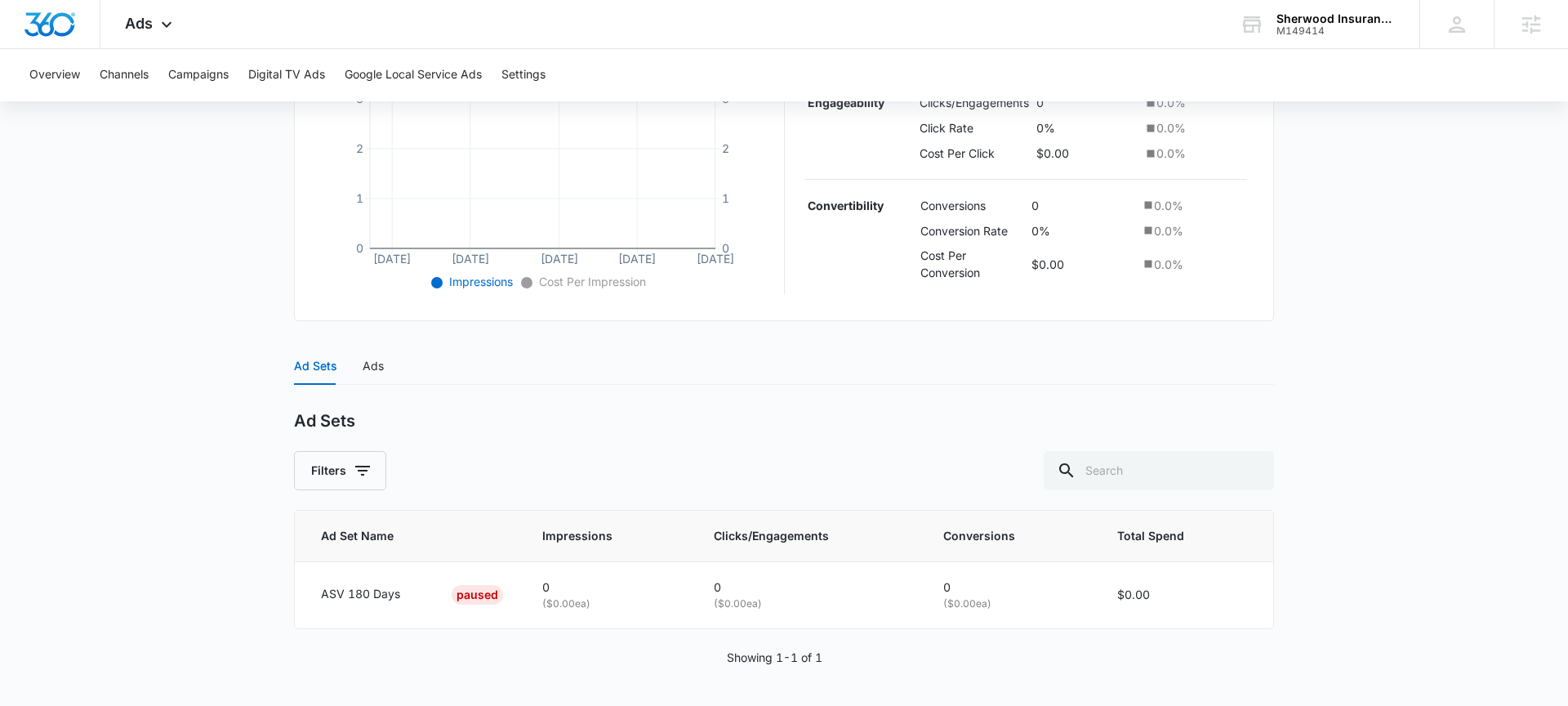
click at [383, 370] on div "Ad Sets Ads" at bounding box center [784, 365] width 980 height 37
click at [377, 370] on div "Ads" at bounding box center [373, 365] width 21 height 18
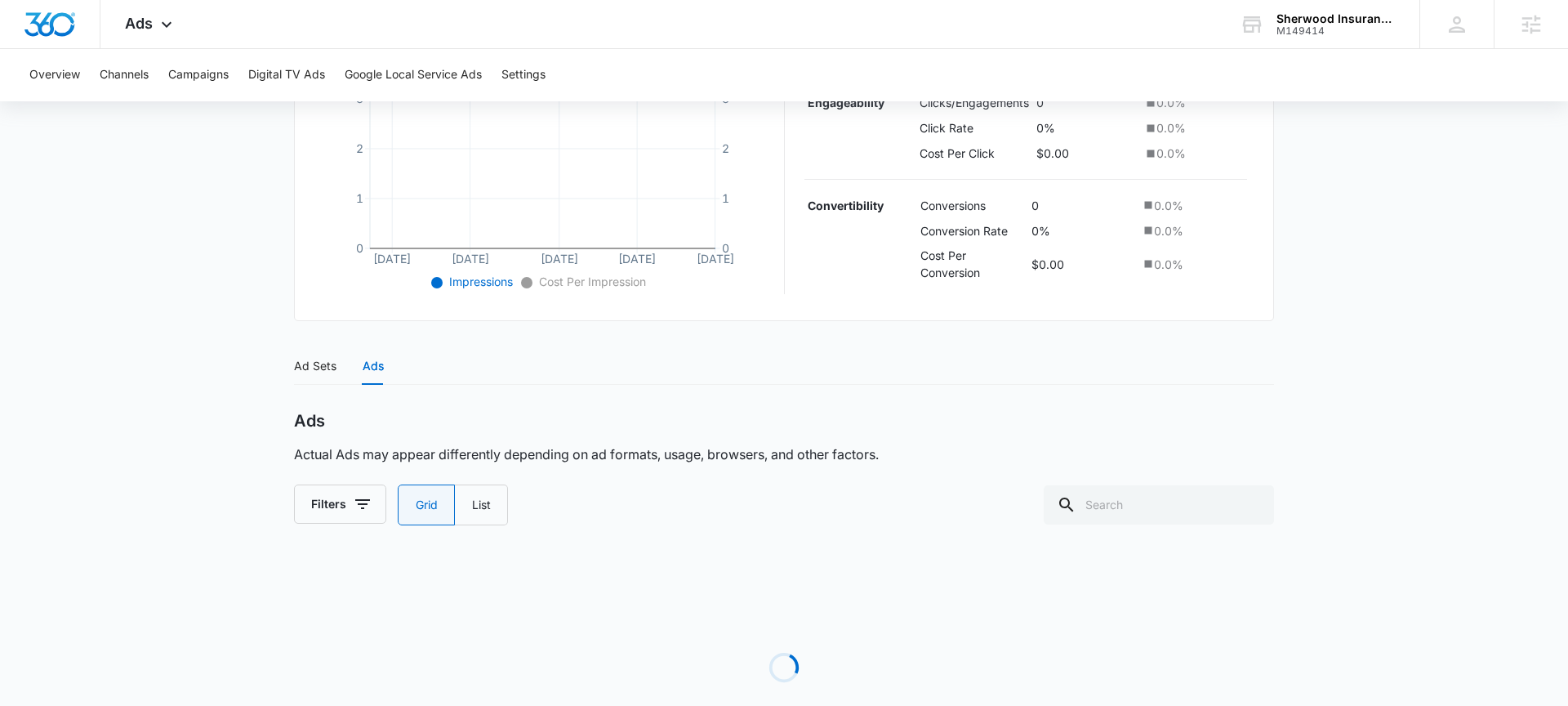
scroll to position [417, 0]
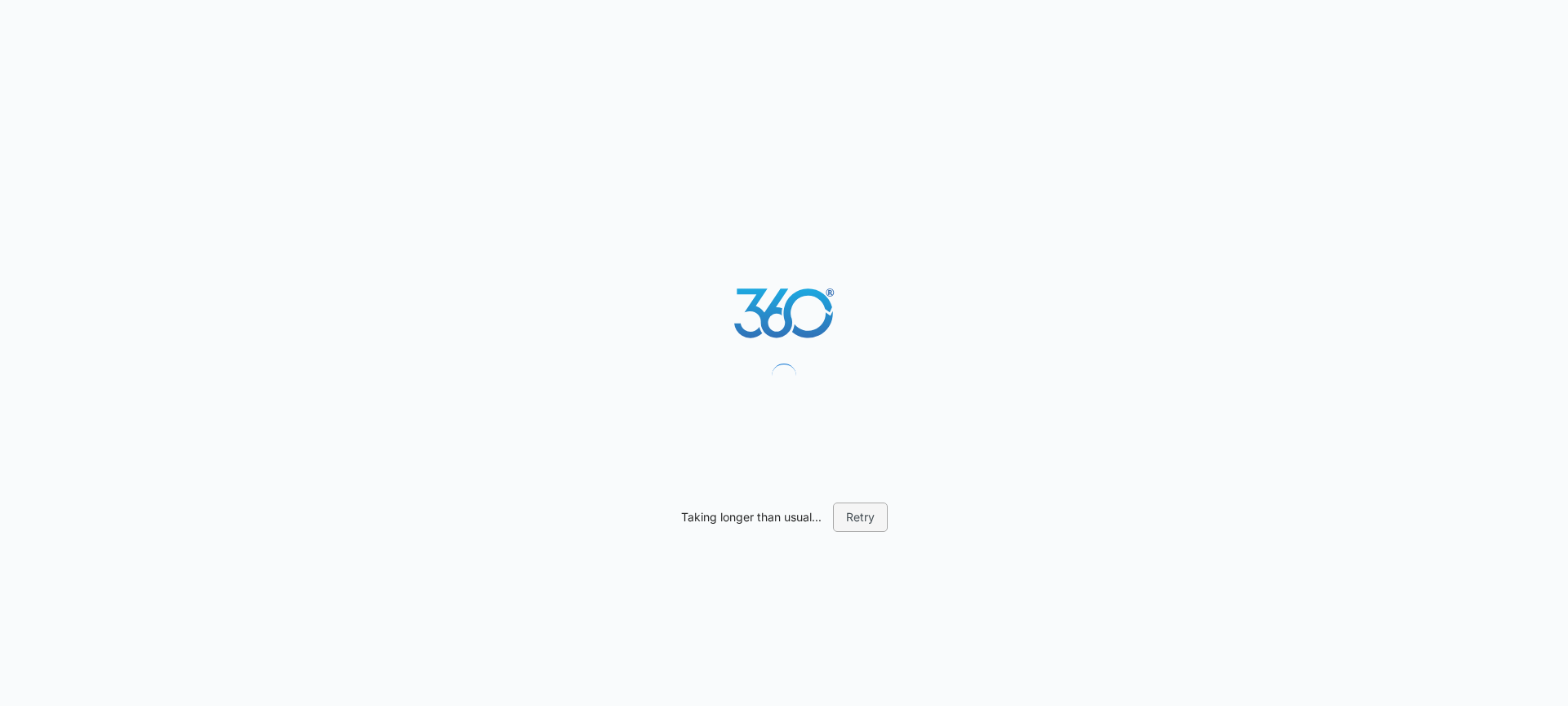
click at [874, 518] on button "Retry" at bounding box center [860, 517] width 55 height 30
click at [864, 526] on button "Retry" at bounding box center [860, 517] width 55 height 30
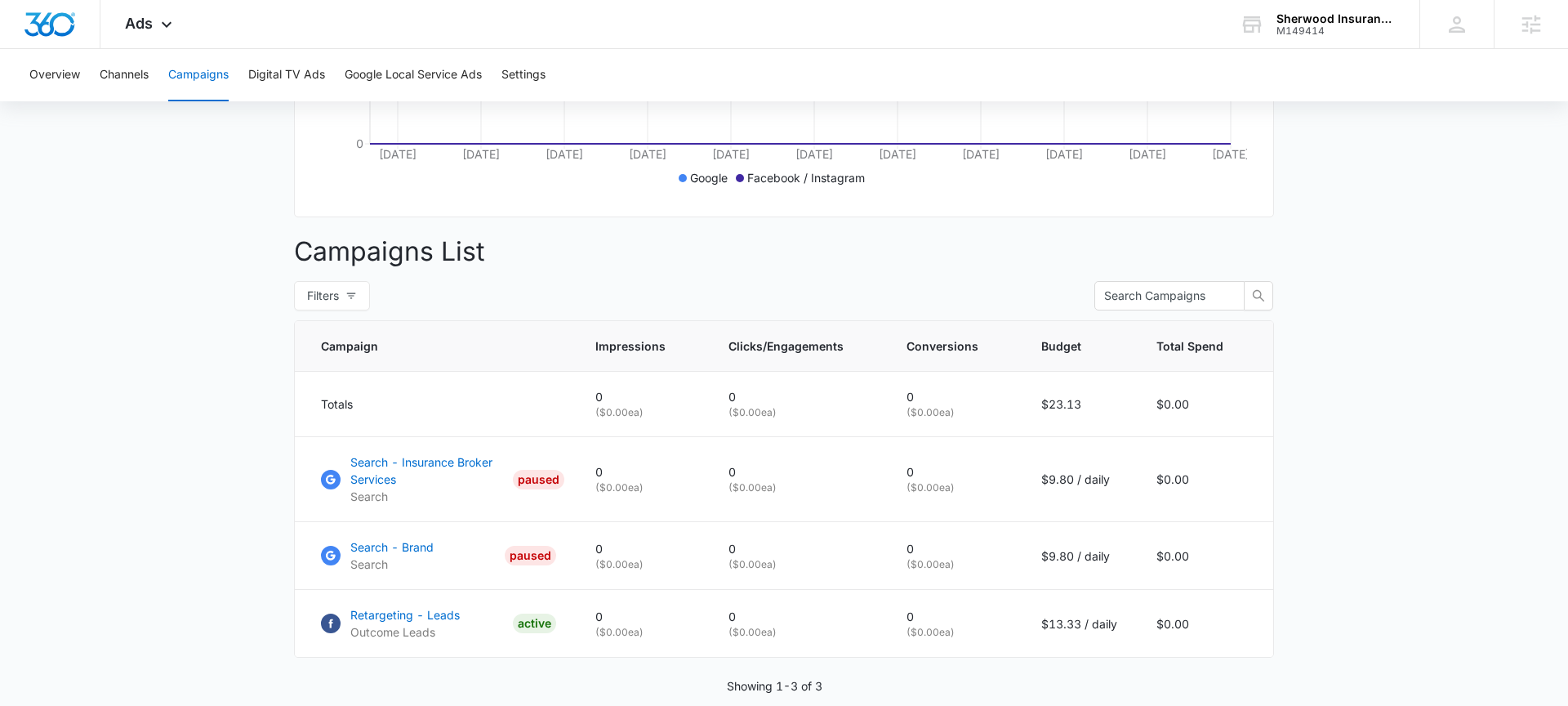
scroll to position [544, 0]
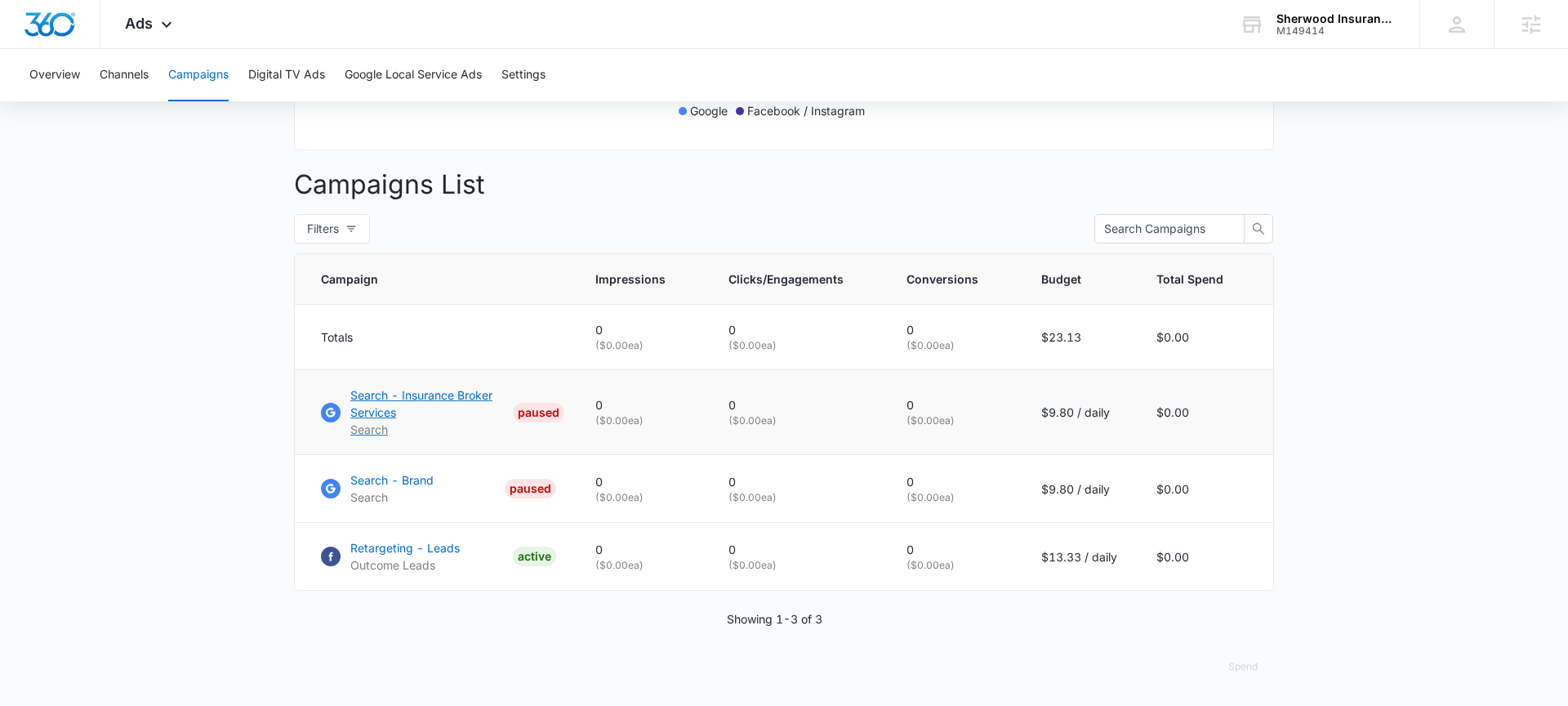
click at [379, 405] on p "Search - Insurance Broker Services" at bounding box center [428, 403] width 156 height 34
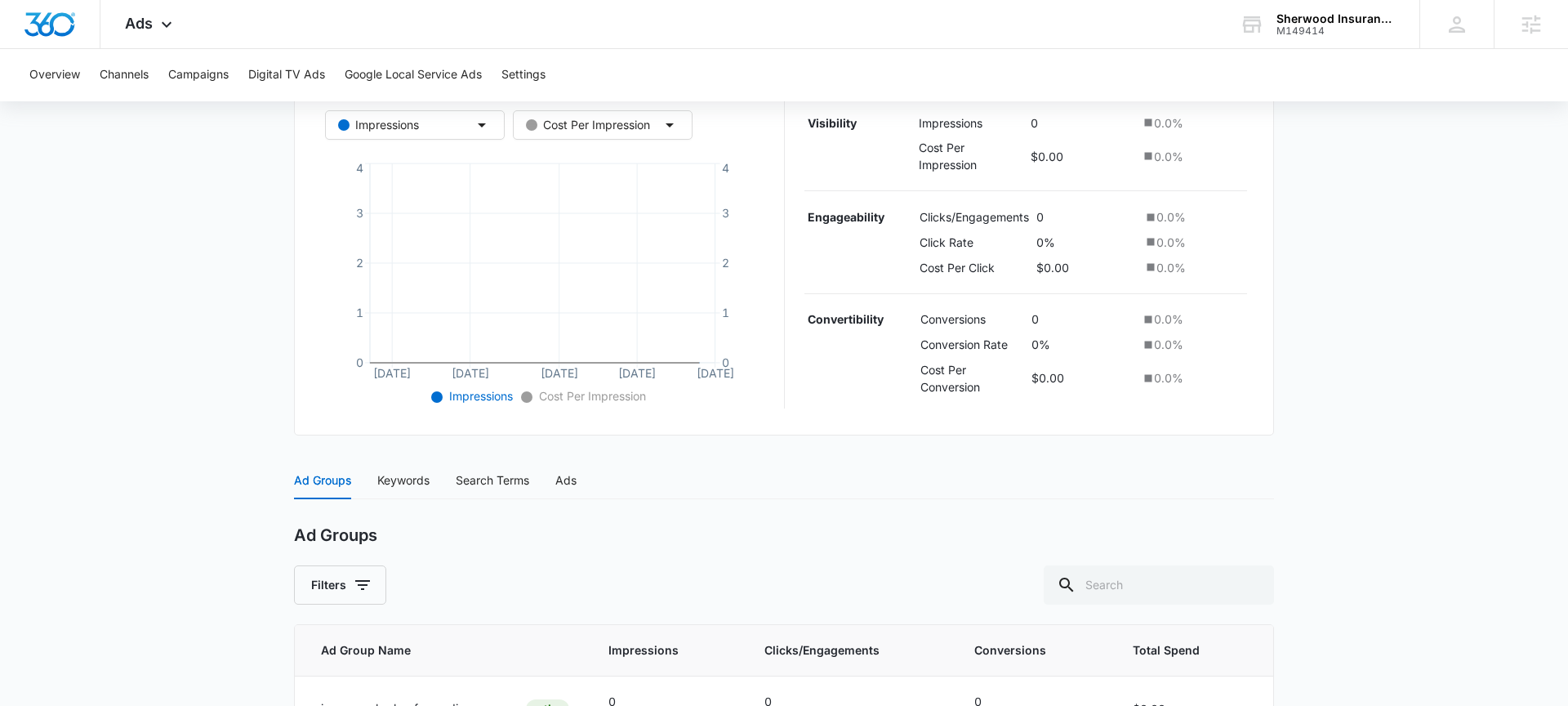
scroll to position [494, 0]
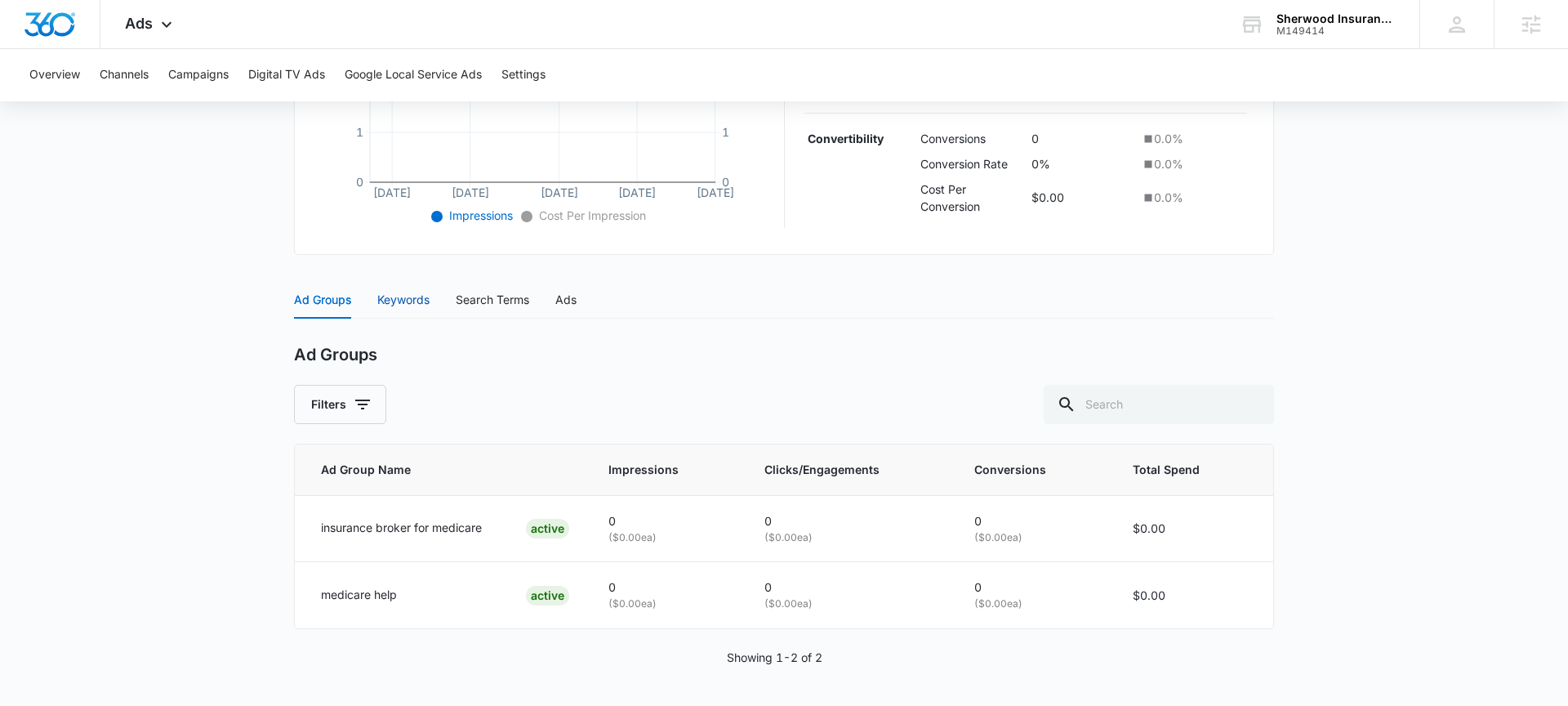
click at [386, 295] on div "Keywords" at bounding box center [404, 300] width 52 height 18
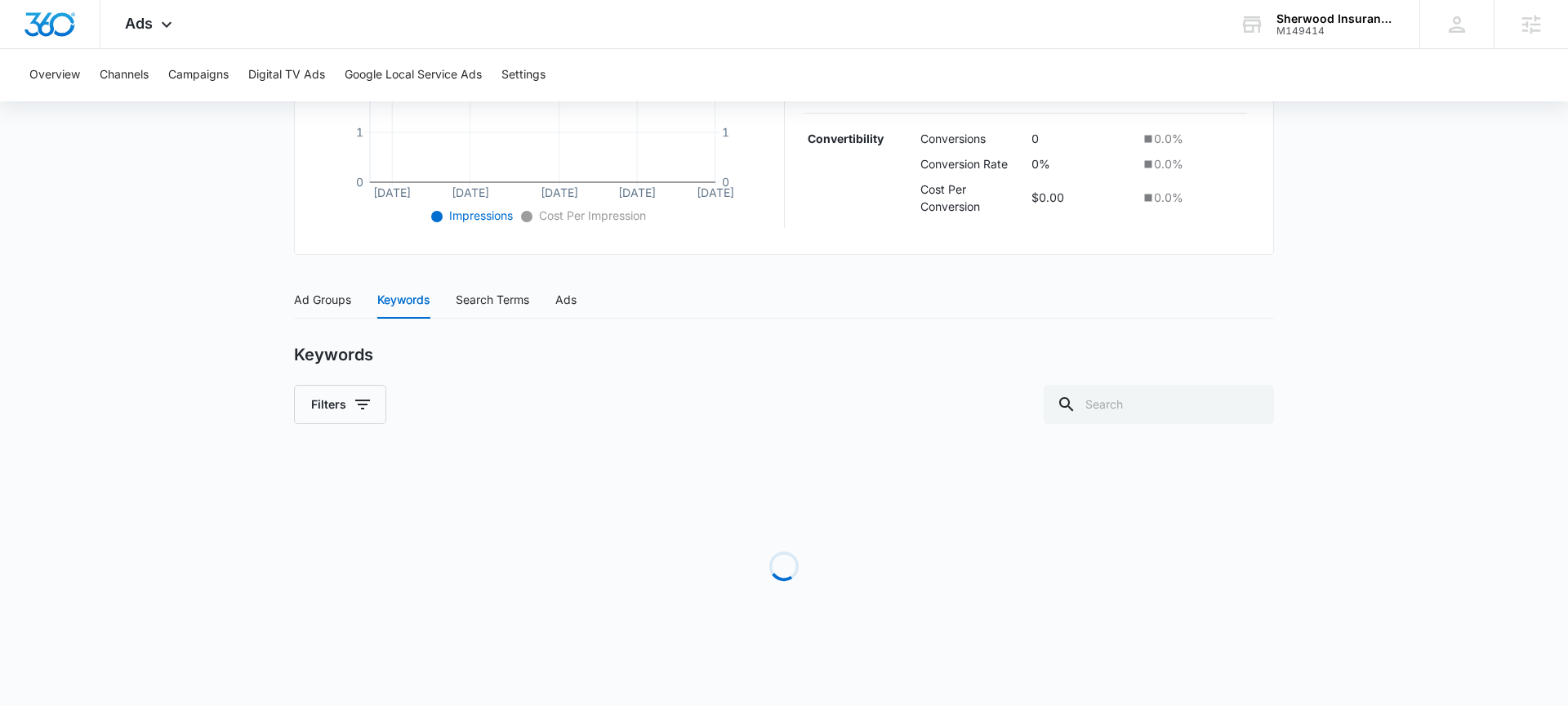
scroll to position [478, 0]
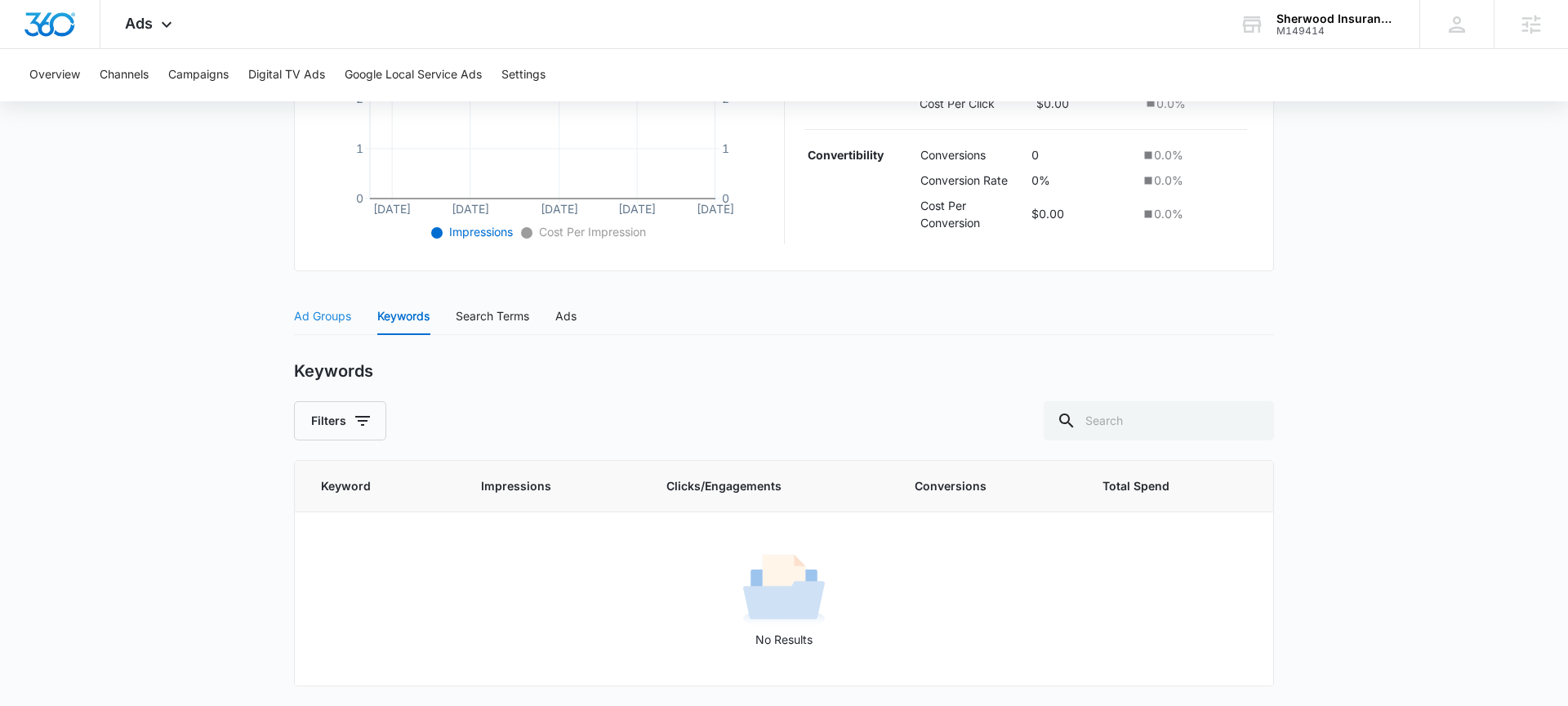
click at [302, 330] on div "Ad Groups" at bounding box center [322, 316] width 58 height 37
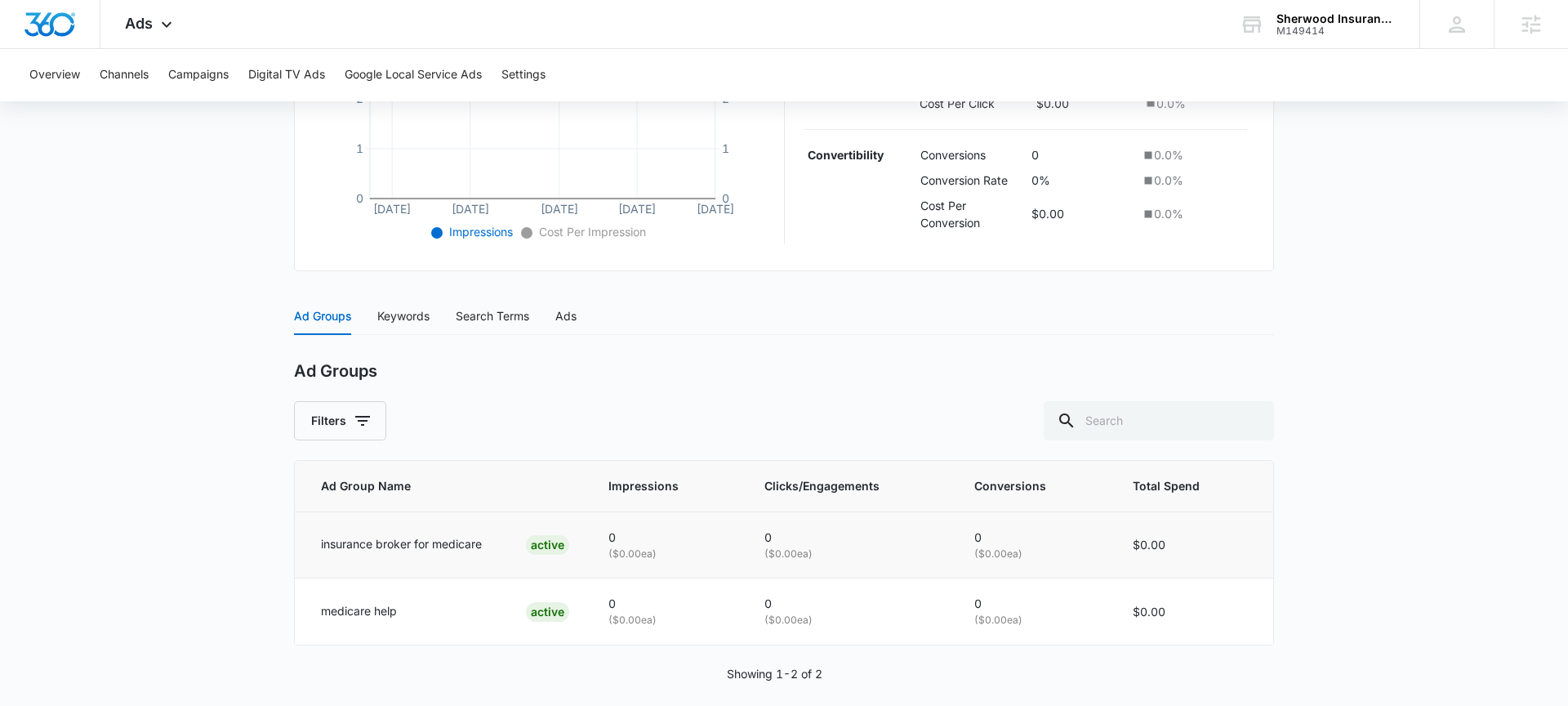
click at [343, 547] on p "insurance broker for medicare" at bounding box center [401, 544] width 161 height 18
click at [422, 322] on div "Keywords" at bounding box center [404, 316] width 52 height 18
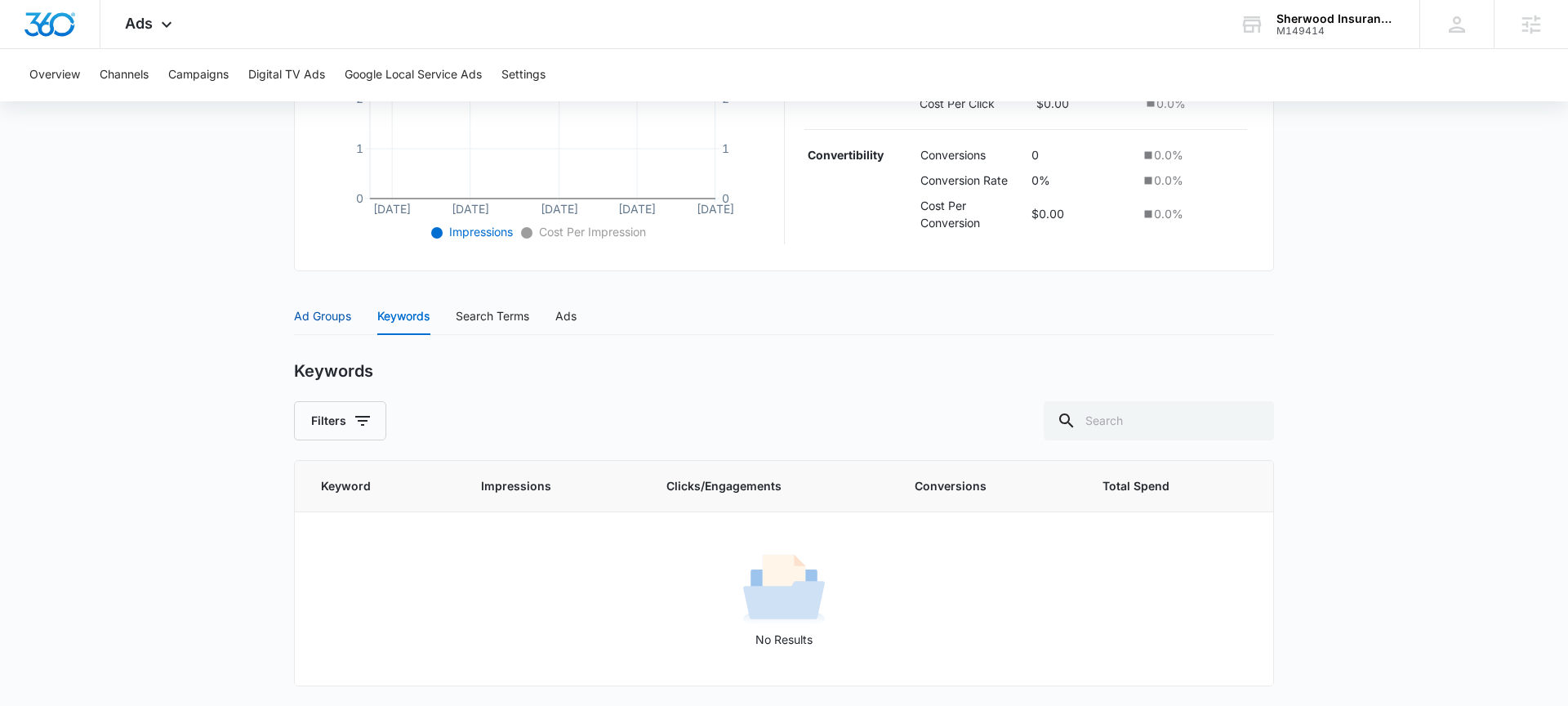
click at [305, 322] on div "Ad Groups" at bounding box center [322, 316] width 58 height 18
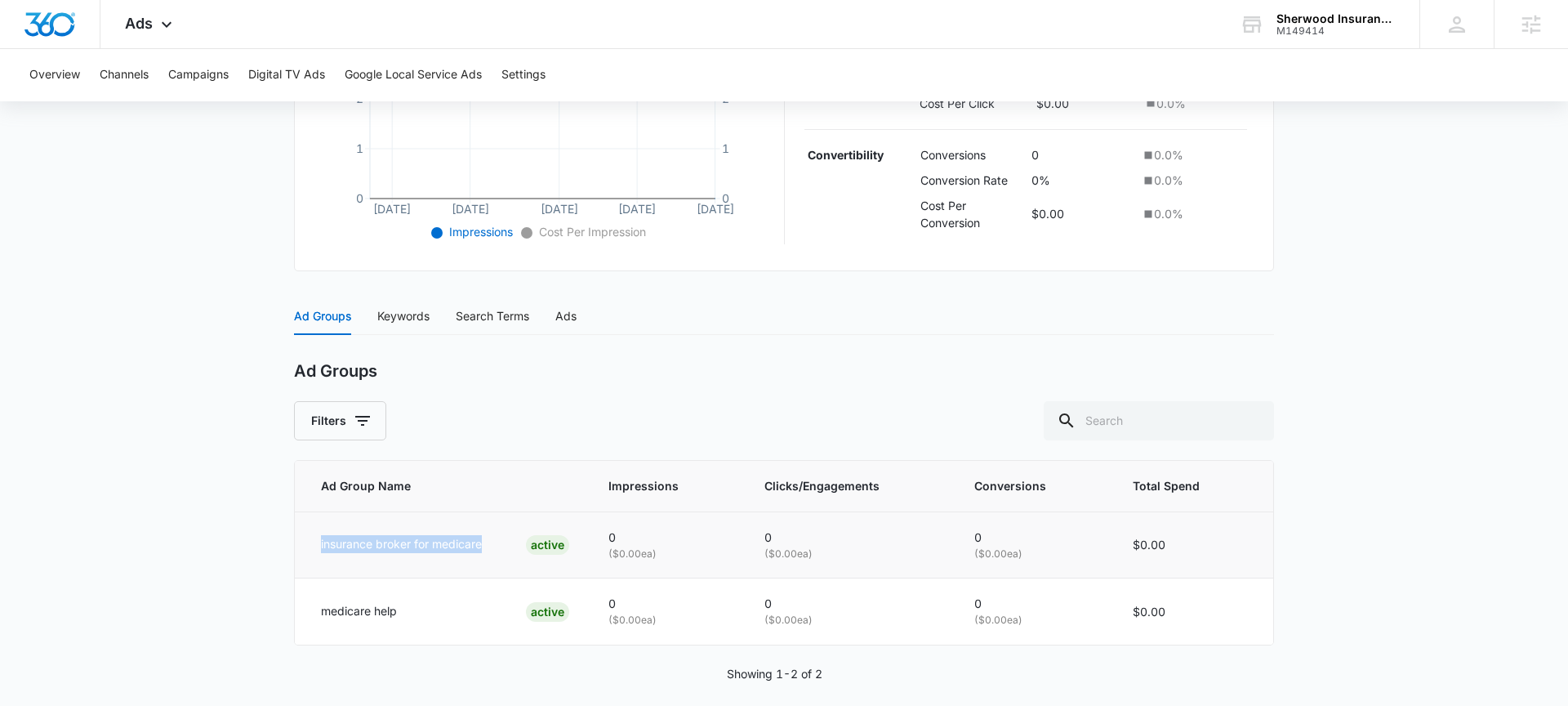
drag, startPoint x: 505, startPoint y: 542, endPoint x: 301, endPoint y: 534, distance: 204.2
click at [301, 534] on td "insurance broker for medicare ACTIVE" at bounding box center [441, 545] width 294 height 67
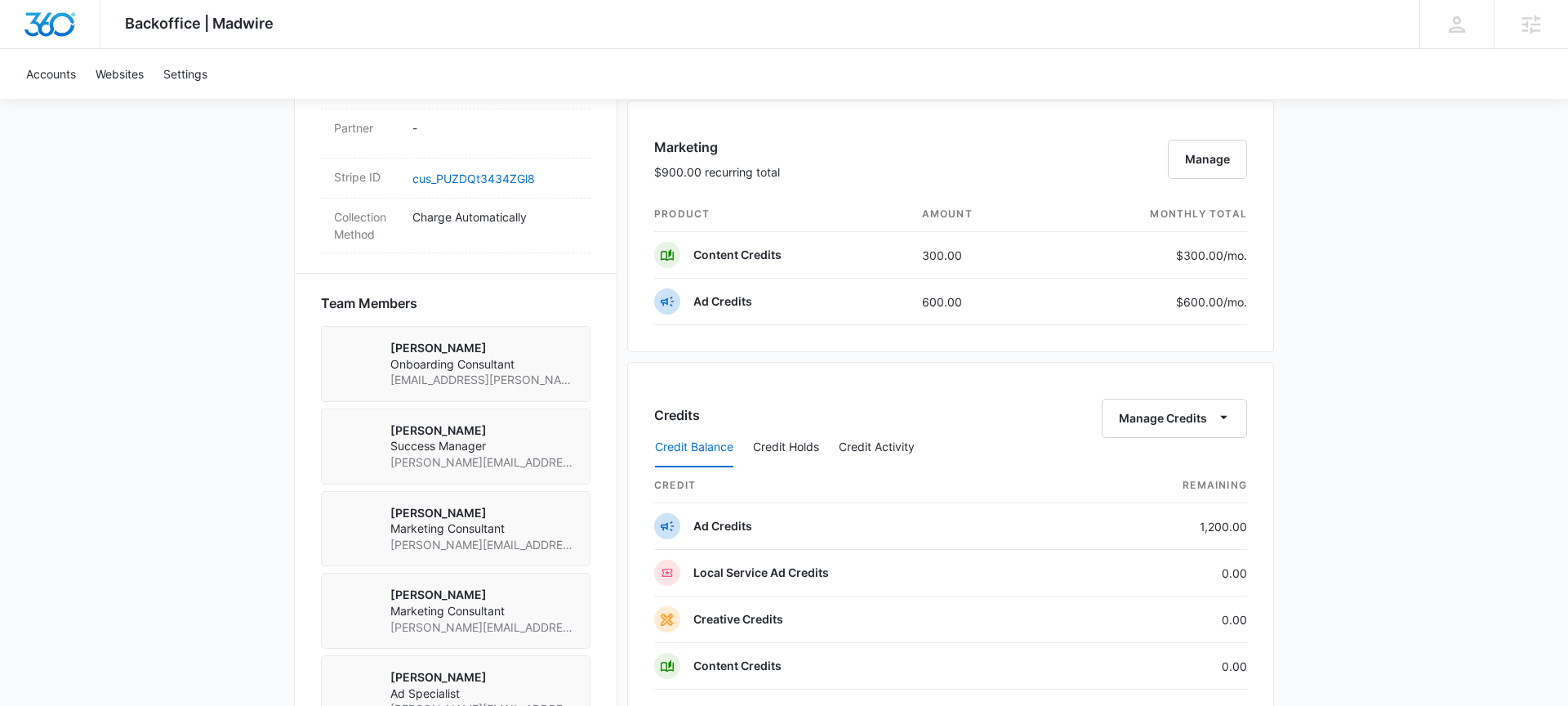
scroll to position [1032, 0]
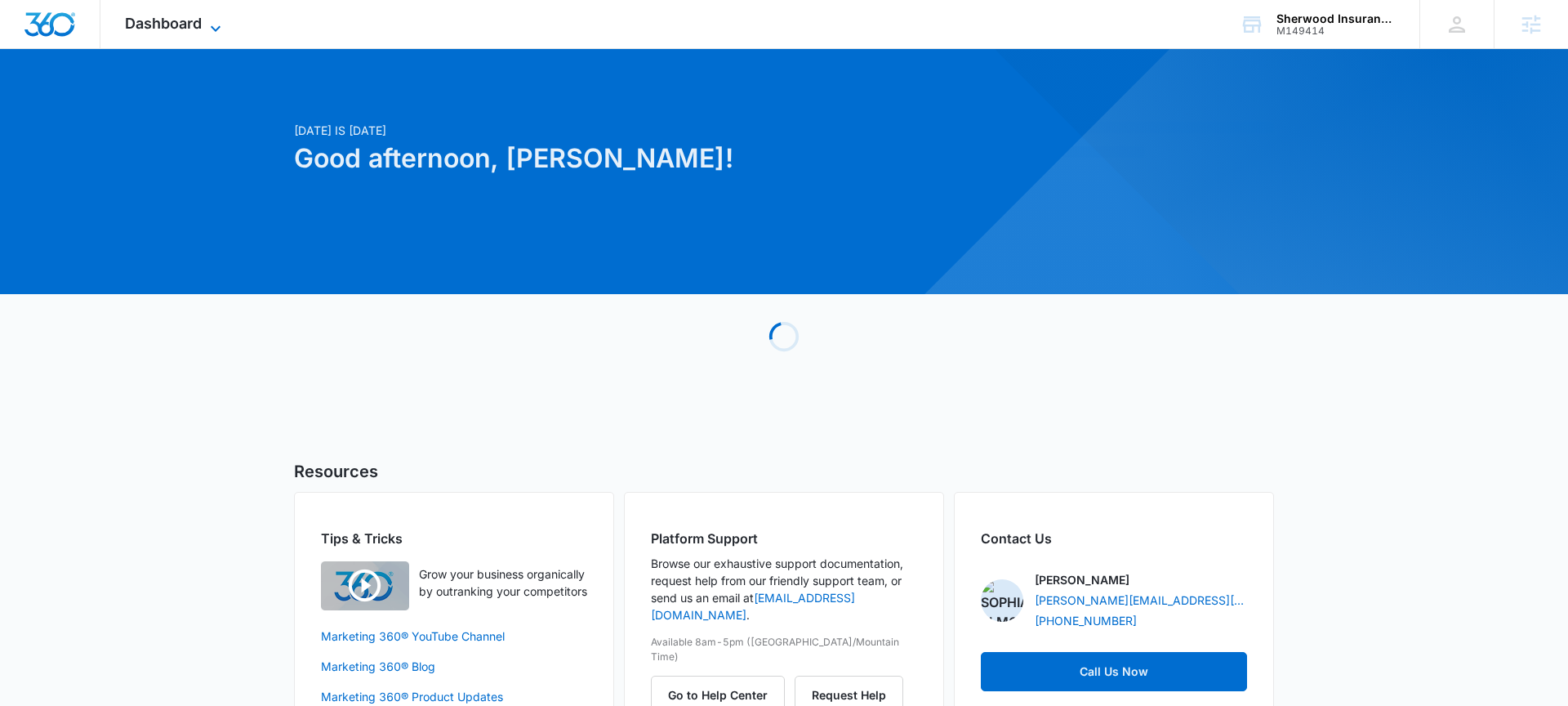
click at [168, 24] on span "Dashboard" at bounding box center [163, 24] width 77 height 17
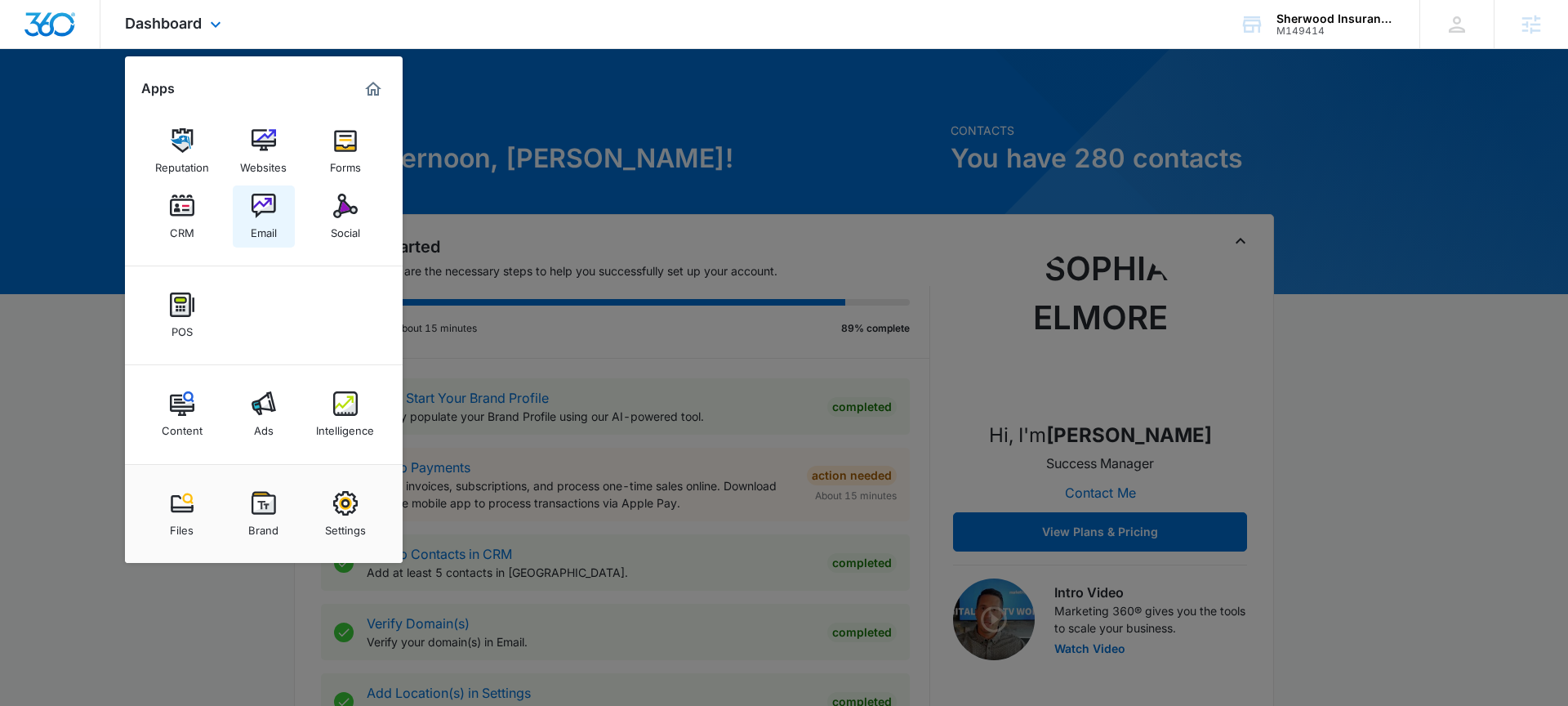
click at [243, 228] on link "Email" at bounding box center [263, 216] width 62 height 62
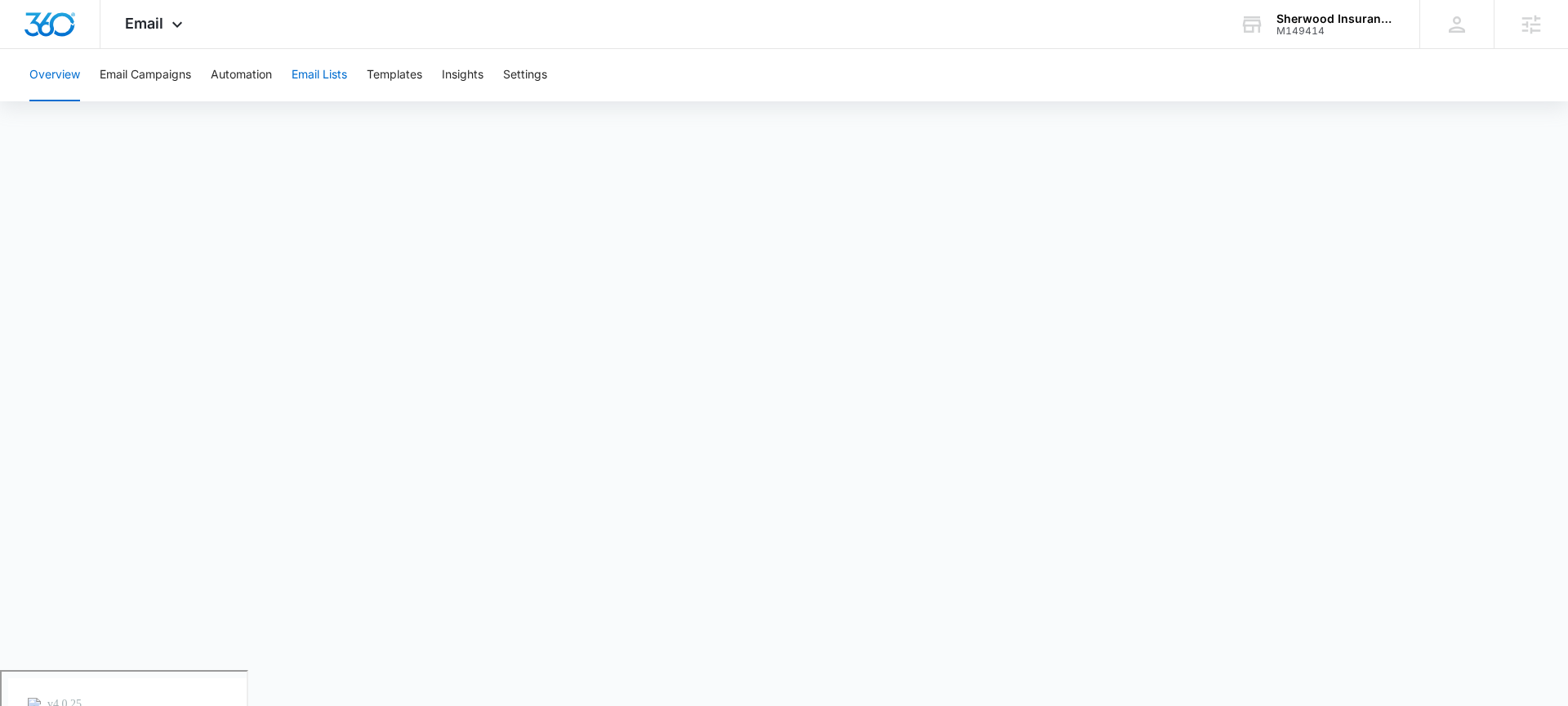
click at [336, 72] on button "Email Lists" at bounding box center [320, 75] width 56 height 52
